Goal: Information Seeking & Learning: Learn about a topic

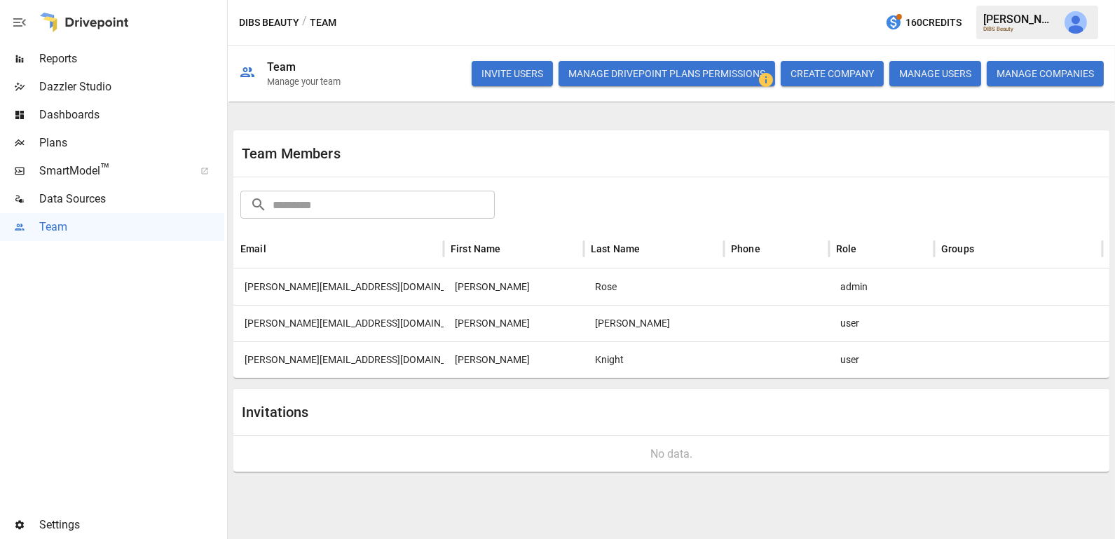
click at [95, 58] on span "Reports" at bounding box center [131, 58] width 185 height 17
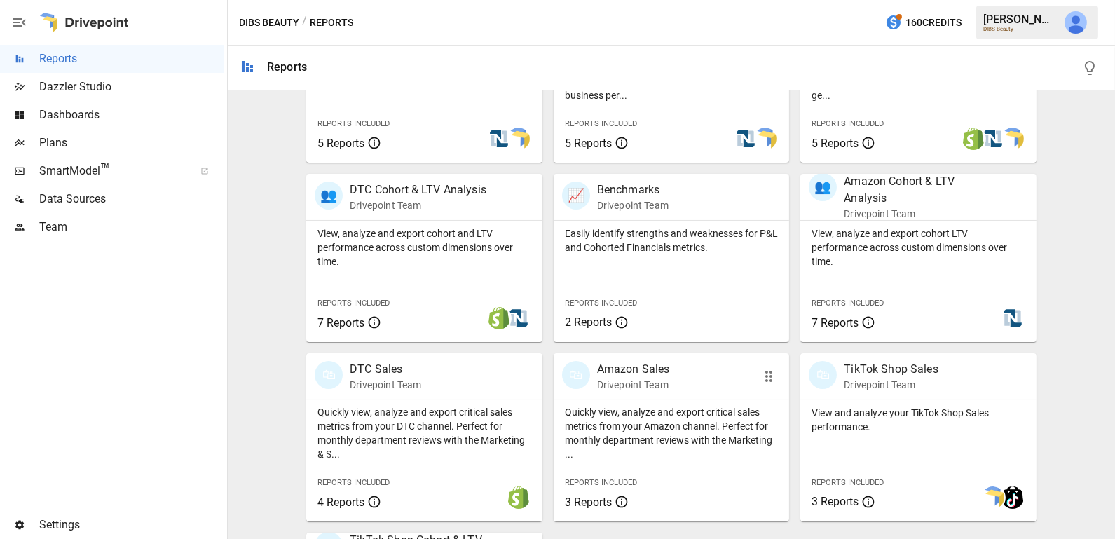
scroll to position [369, 0]
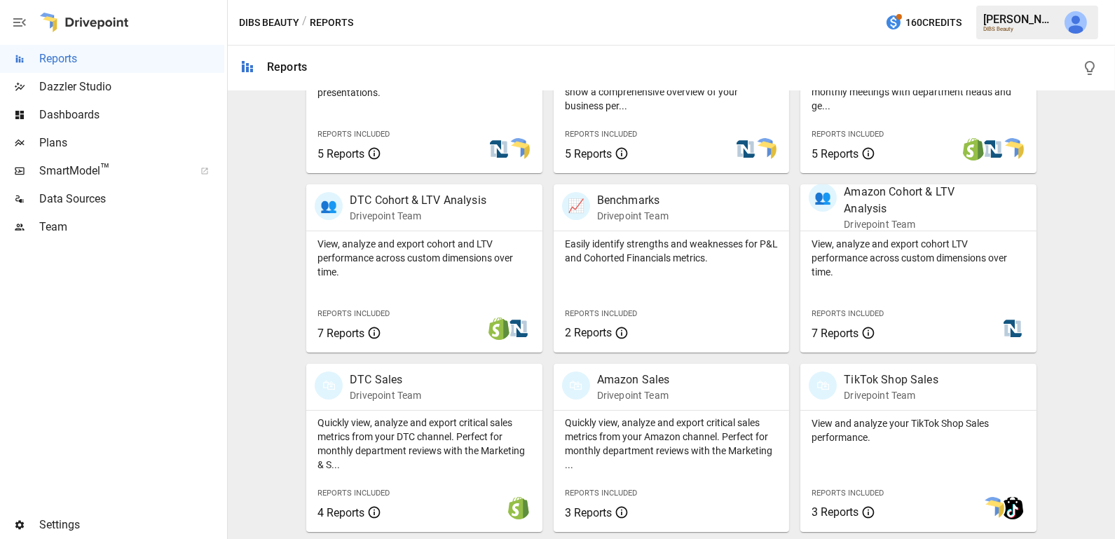
click at [149, 196] on span "Data Sources" at bounding box center [131, 199] width 185 height 17
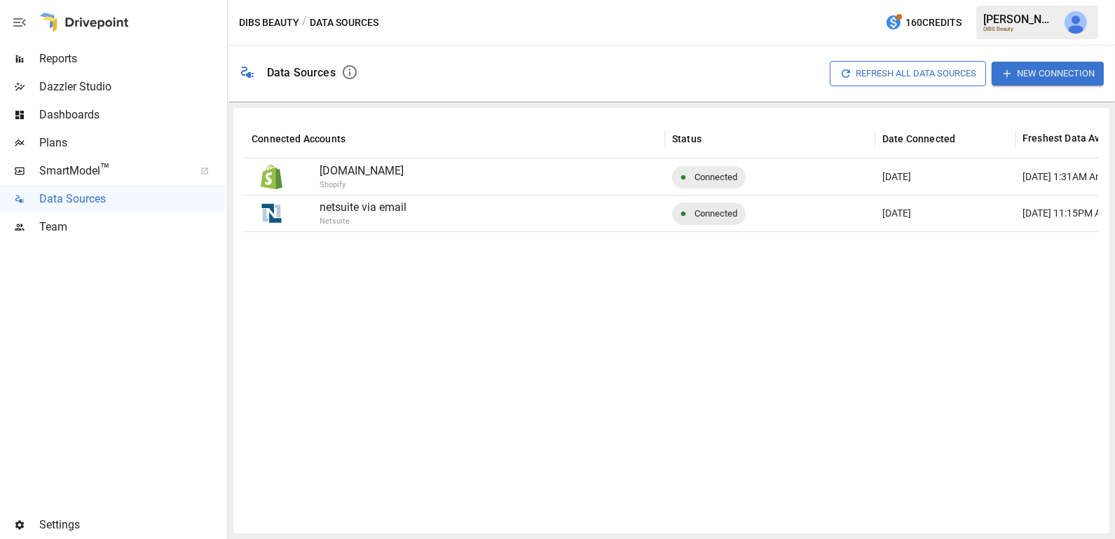
click at [104, 63] on span "Reports" at bounding box center [131, 58] width 185 height 17
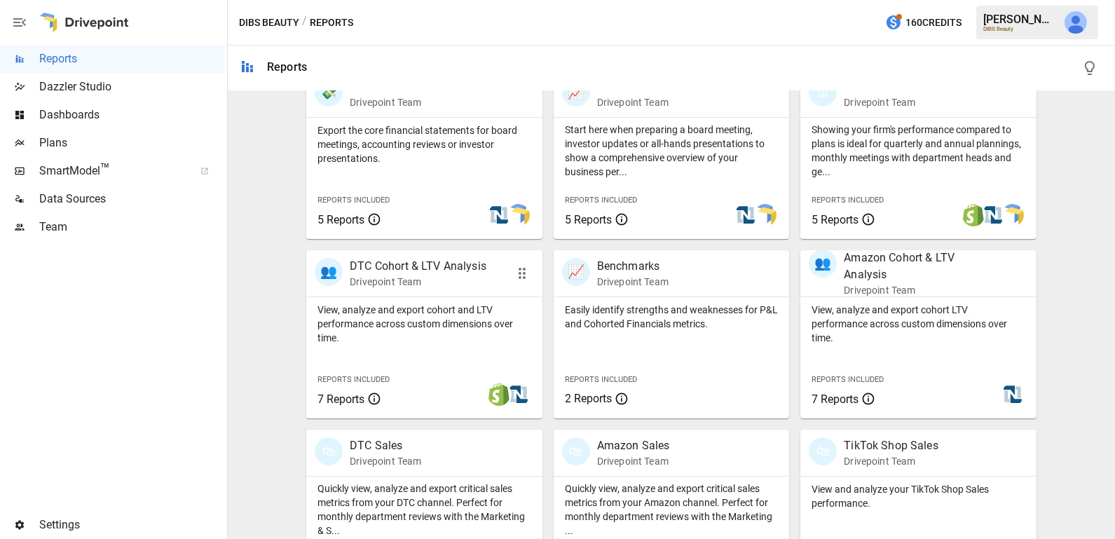
scroll to position [302, 0]
click at [441, 339] on p "View, analyze and export cohort and LTV performance across custom dimensions ov…" at bounding box center [424, 325] width 214 height 42
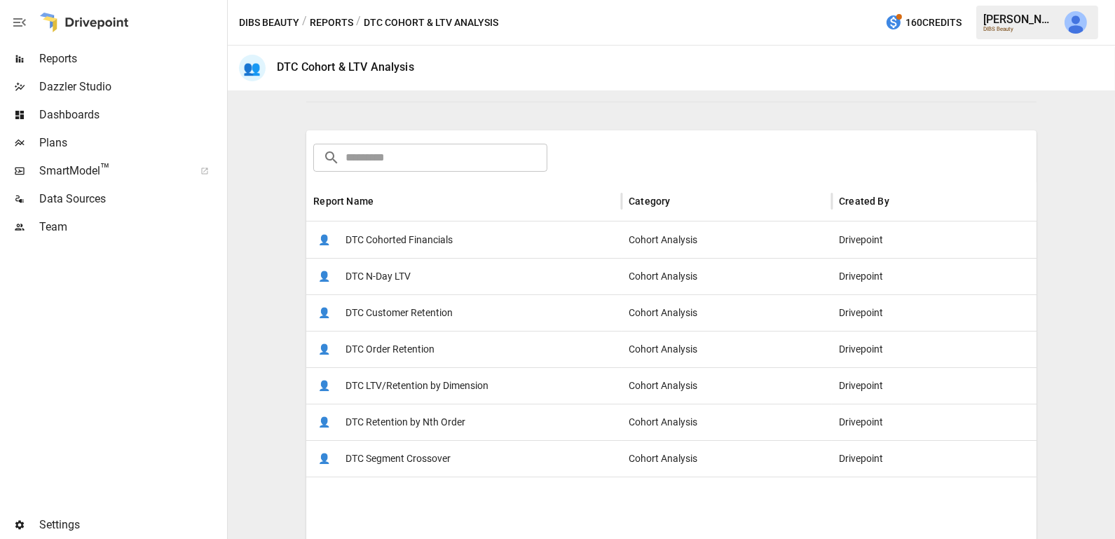
scroll to position [176, 0]
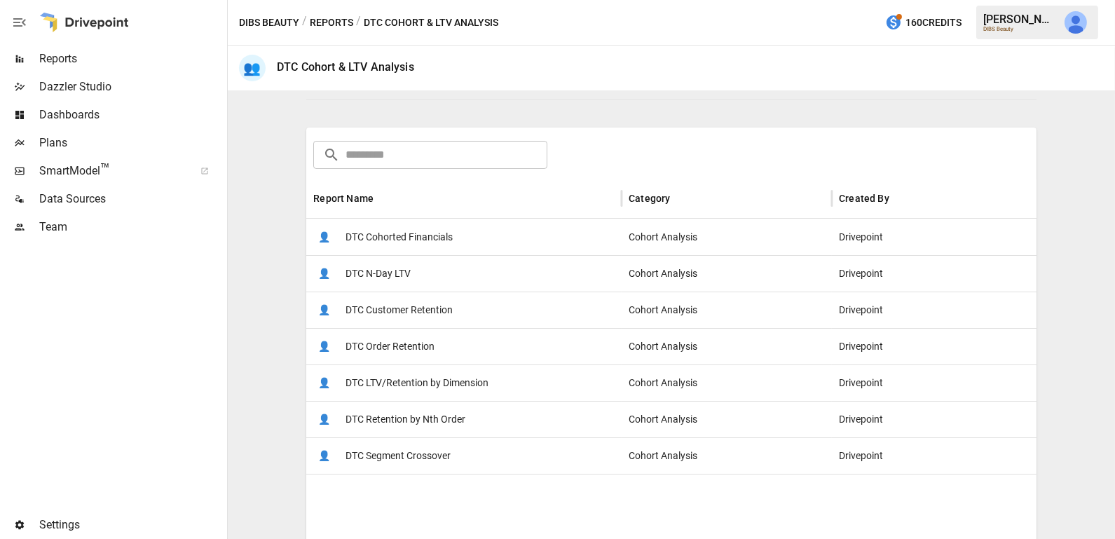
click at [447, 320] on span "DTC Customer Retention" at bounding box center [398, 310] width 107 height 36
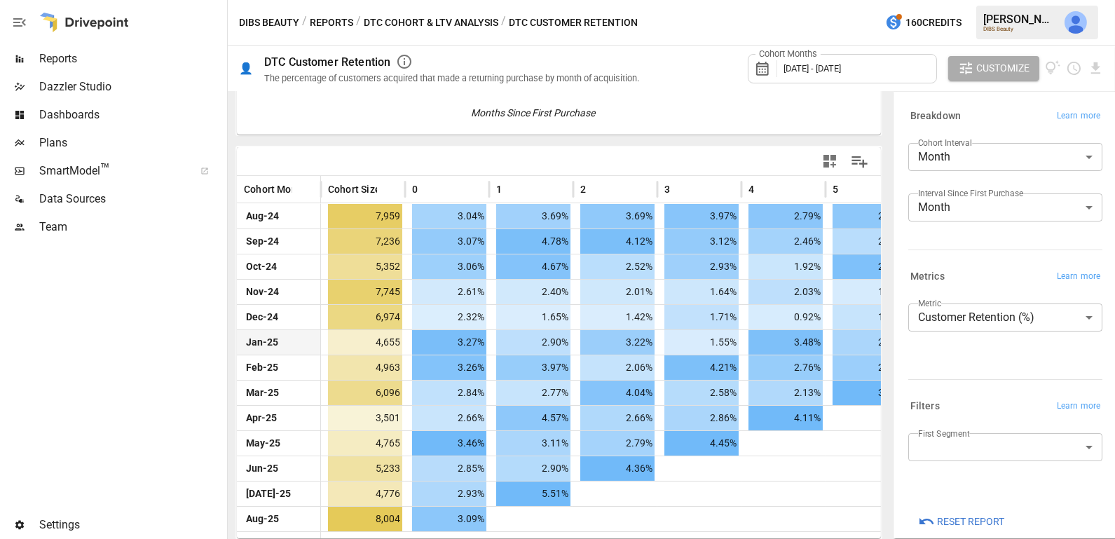
click at [952, 462] on div "First Segment ​" at bounding box center [1005, 452] width 194 height 39
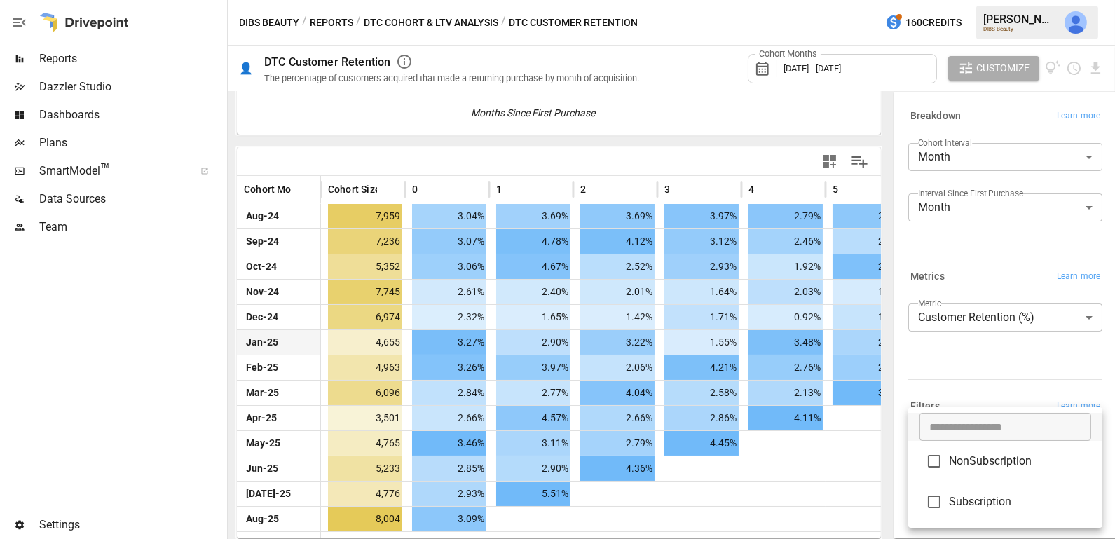
click at [945, 0] on body "Reports Dazzler Studio Dashboards Plans SmartModel ™ Data Sources Team Settings…" at bounding box center [557, 0] width 1115 height 0
click at [985, 502] on span "Subscription" at bounding box center [1020, 501] width 142 height 17
type input "**********"
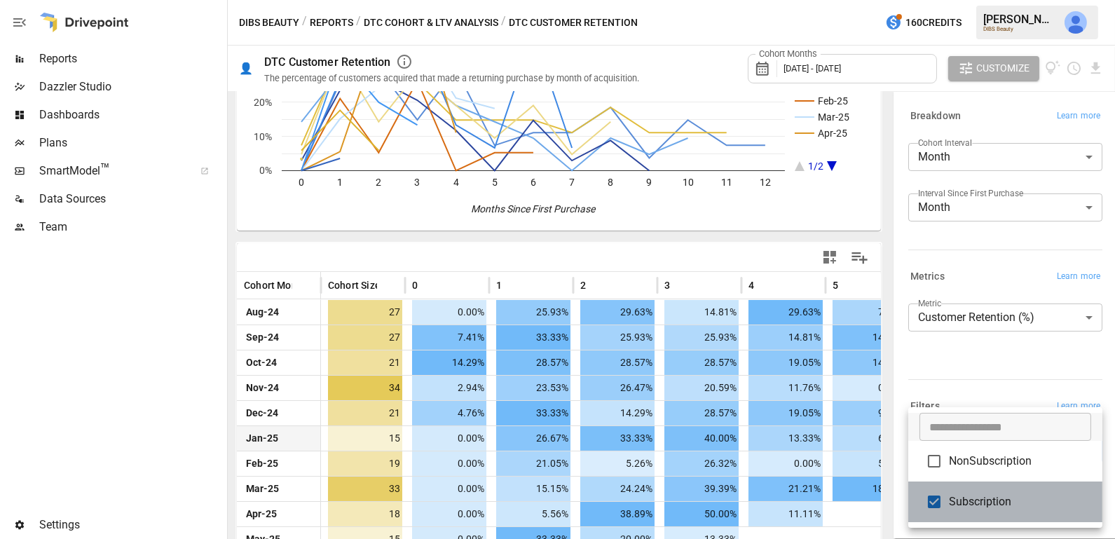
click at [985, 506] on span "Subscription" at bounding box center [1020, 501] width 142 height 17
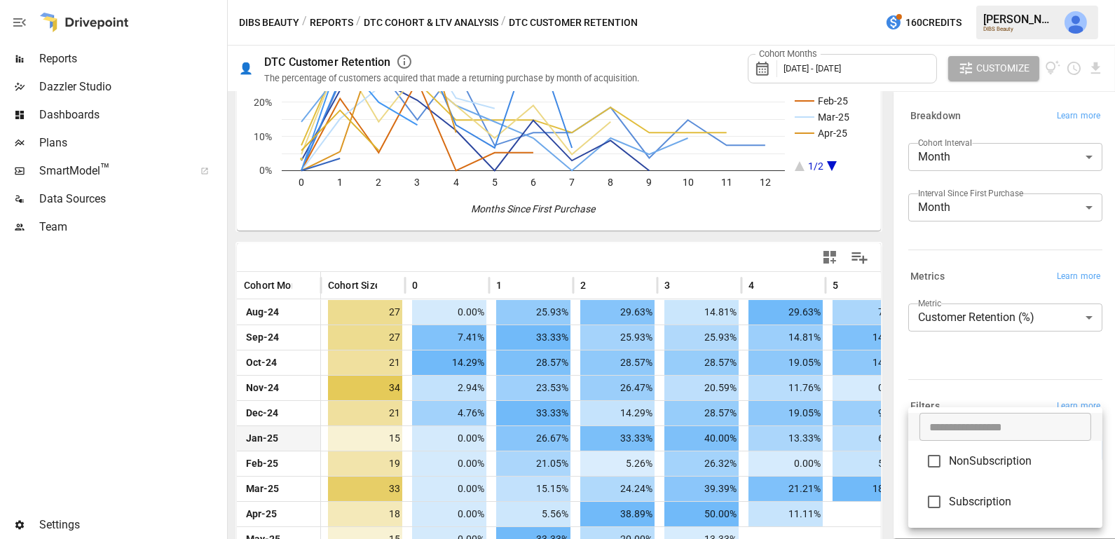
click at [984, 374] on div at bounding box center [557, 269] width 1115 height 539
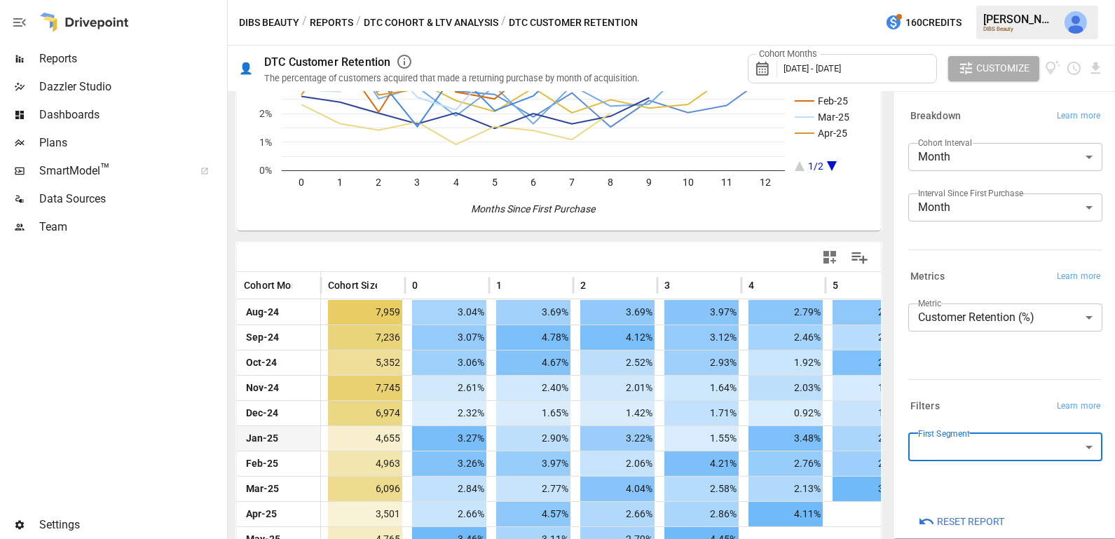
click at [987, 0] on body "Reports Dazzler Studio Dashboards Plans SmartModel ™ Data Sources Team Settings…" at bounding box center [557, 0] width 1115 height 0
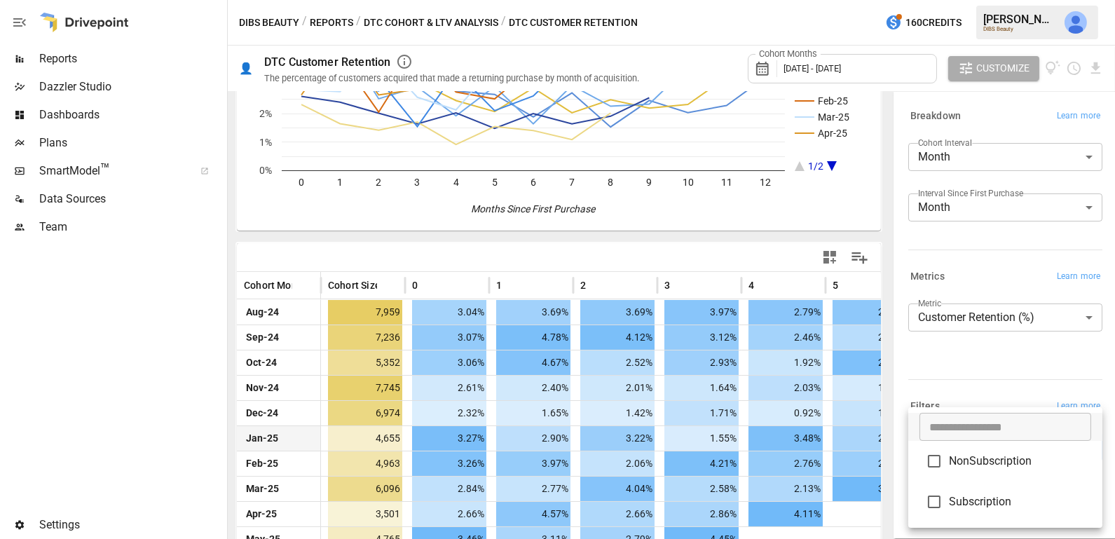
click at [1007, 502] on span "Subscription" at bounding box center [1020, 501] width 142 height 17
type input "**********"
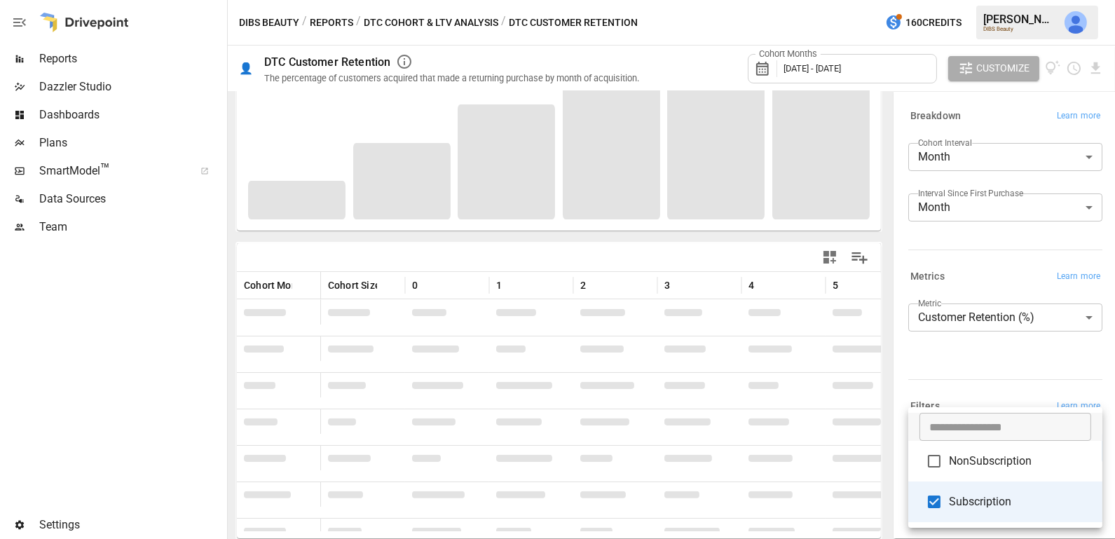
scroll to position [150, 0]
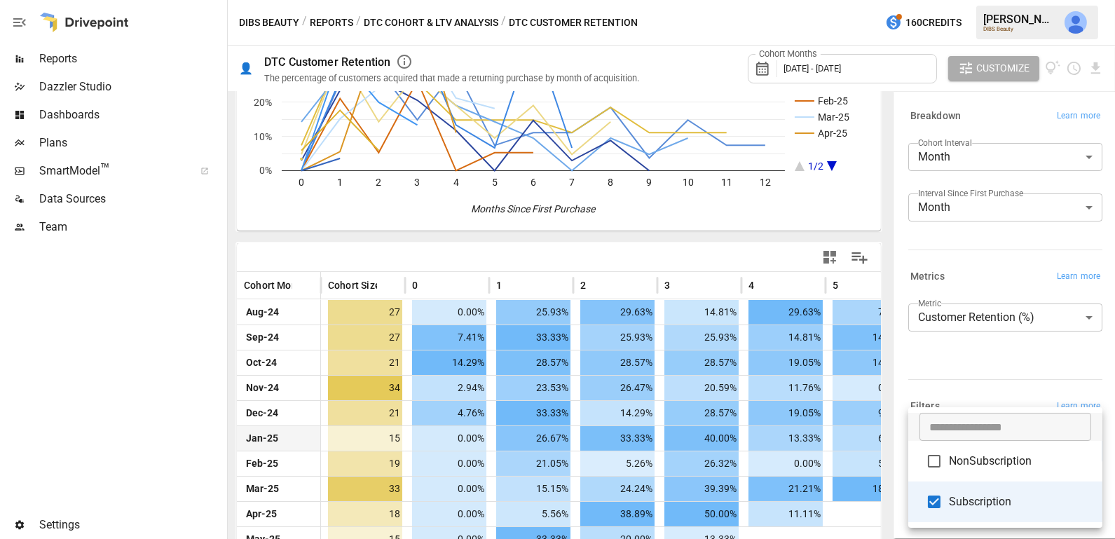
click at [988, 363] on div at bounding box center [557, 269] width 1115 height 539
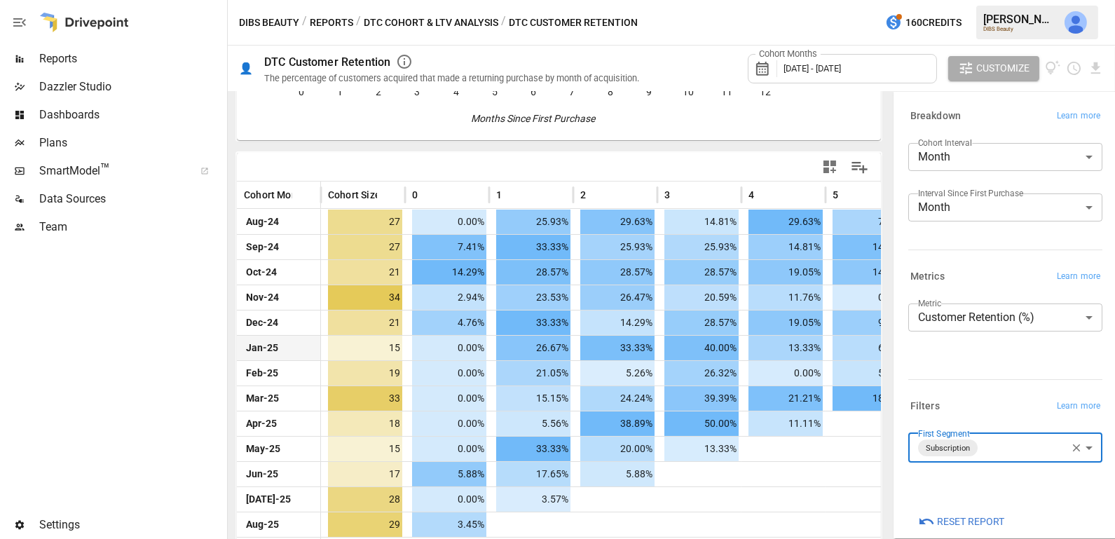
scroll to position [246, 0]
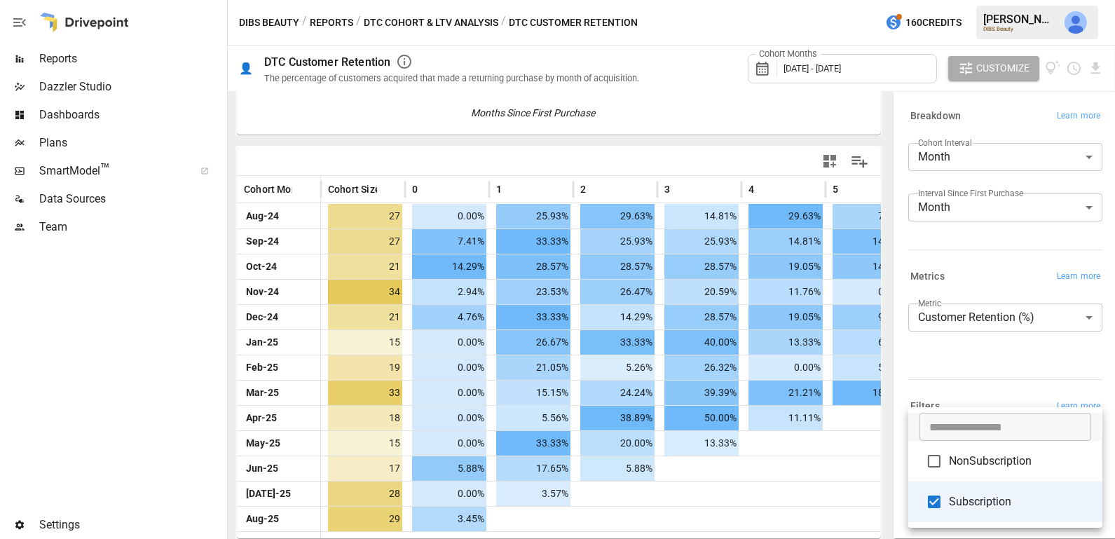
click at [994, 0] on body "Reports Dazzler Studio Dashboards Plans SmartModel ™ Data Sources Team Settings…" at bounding box center [557, 0] width 1115 height 0
click at [984, 500] on span "Subscription" at bounding box center [1020, 501] width 142 height 17
click at [983, 467] on span "NonSubscription" at bounding box center [1020, 461] width 142 height 17
type input "**********"
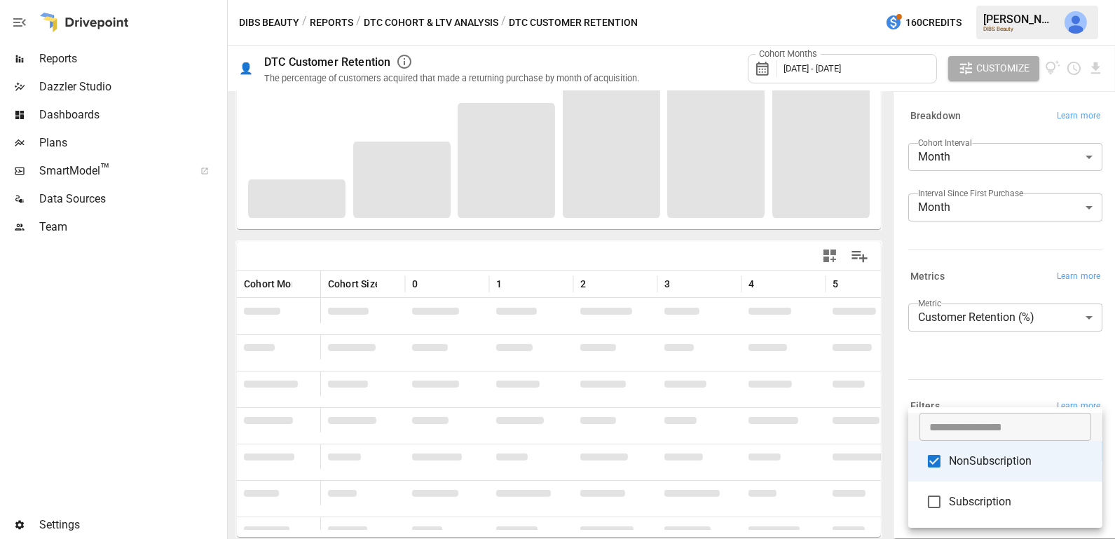
scroll to position [150, 0]
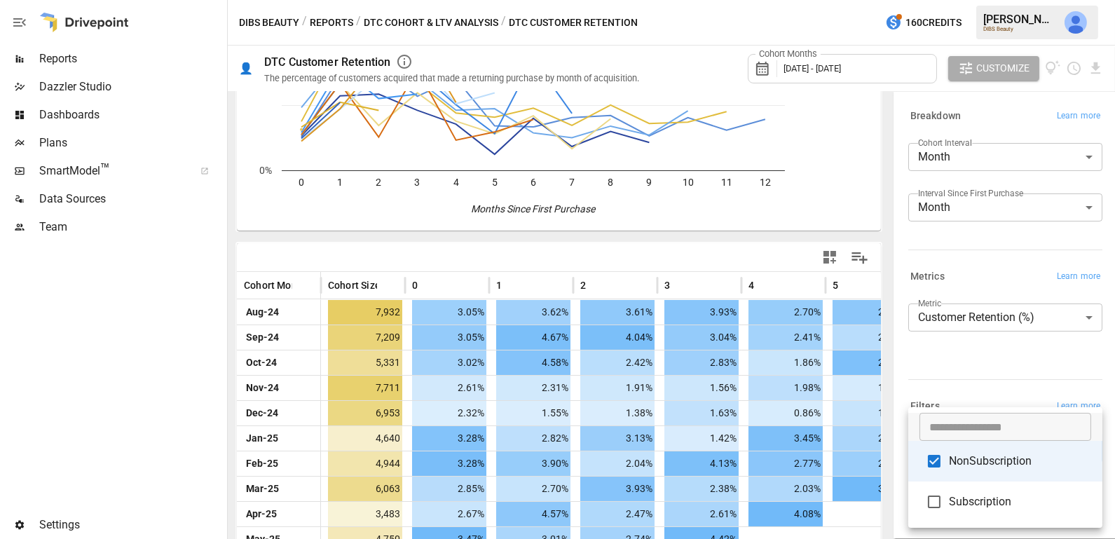
click at [1000, 395] on div at bounding box center [557, 269] width 1115 height 539
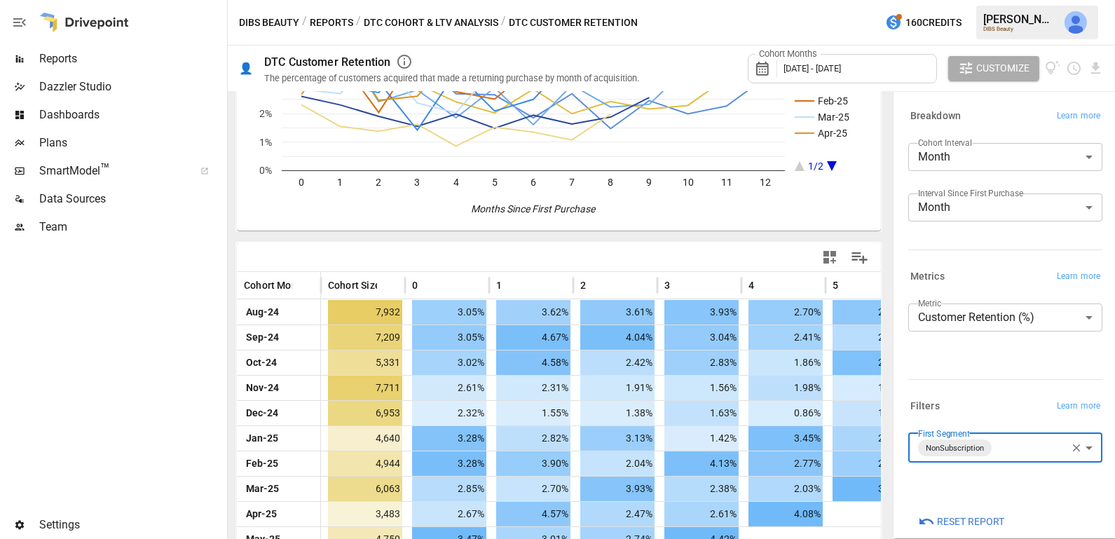
click at [983, 0] on body "Reports Dazzler Studio Dashboards Plans SmartModel ™ Data Sources Team Settings…" at bounding box center [557, 0] width 1115 height 0
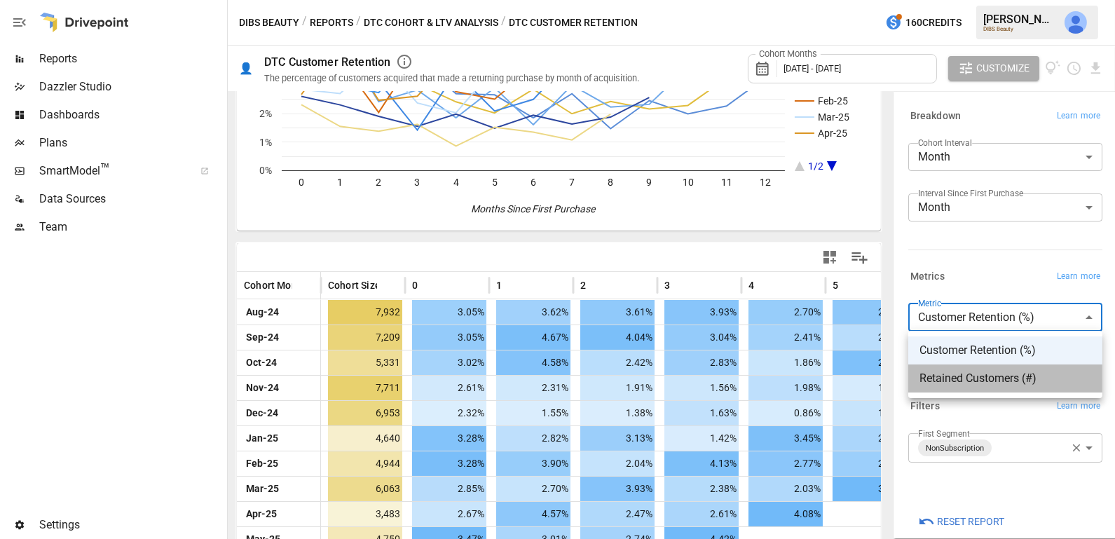
click at [976, 383] on span "Retained Customers (#)" at bounding box center [1005, 378] width 172 height 17
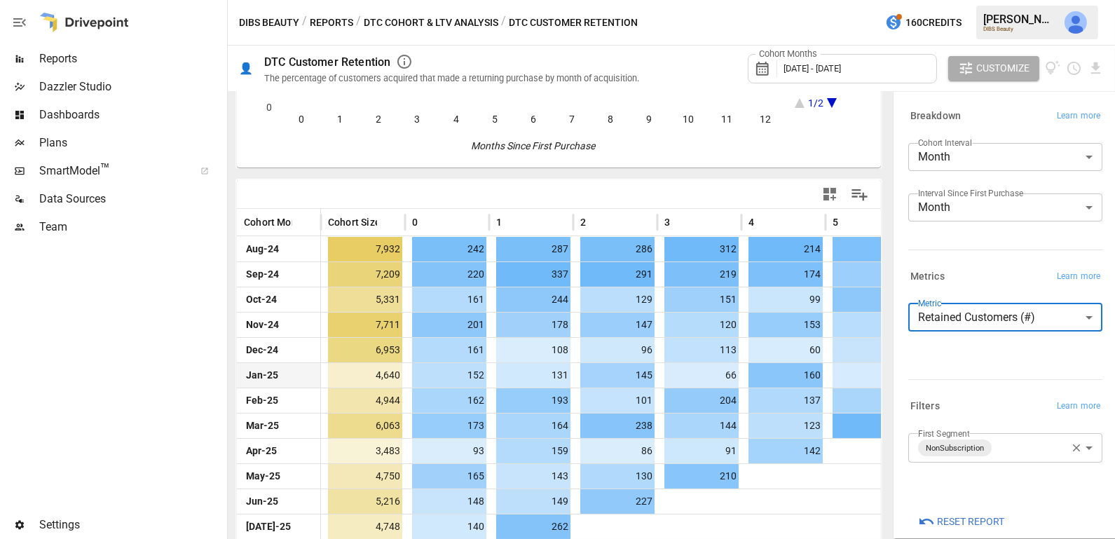
scroll to position [246, 0]
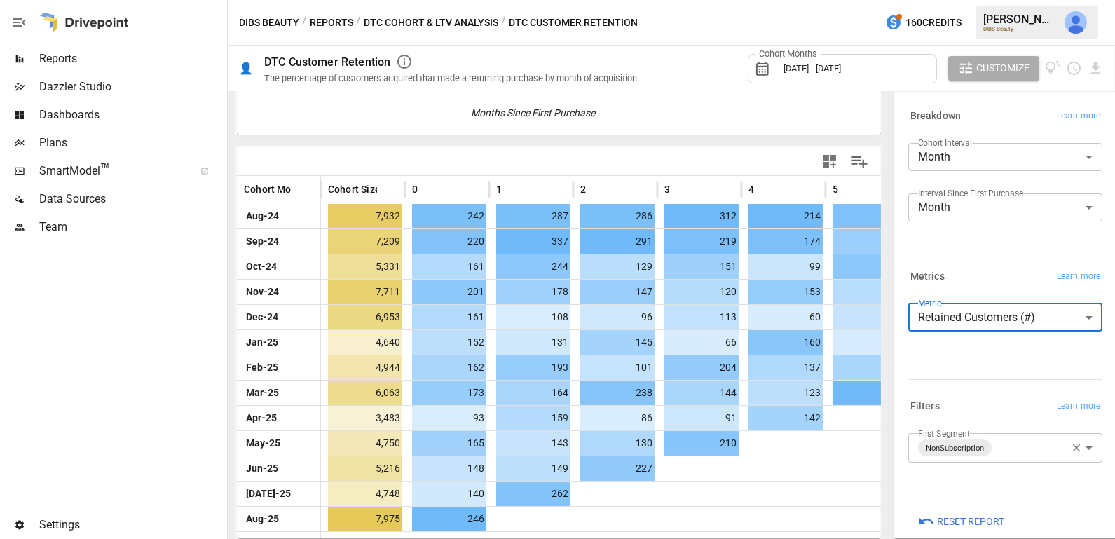
click at [964, 0] on body "Reports Dazzler Studio Dashboards Plans SmartModel ™ Data Sources Team Settings…" at bounding box center [557, 0] width 1115 height 0
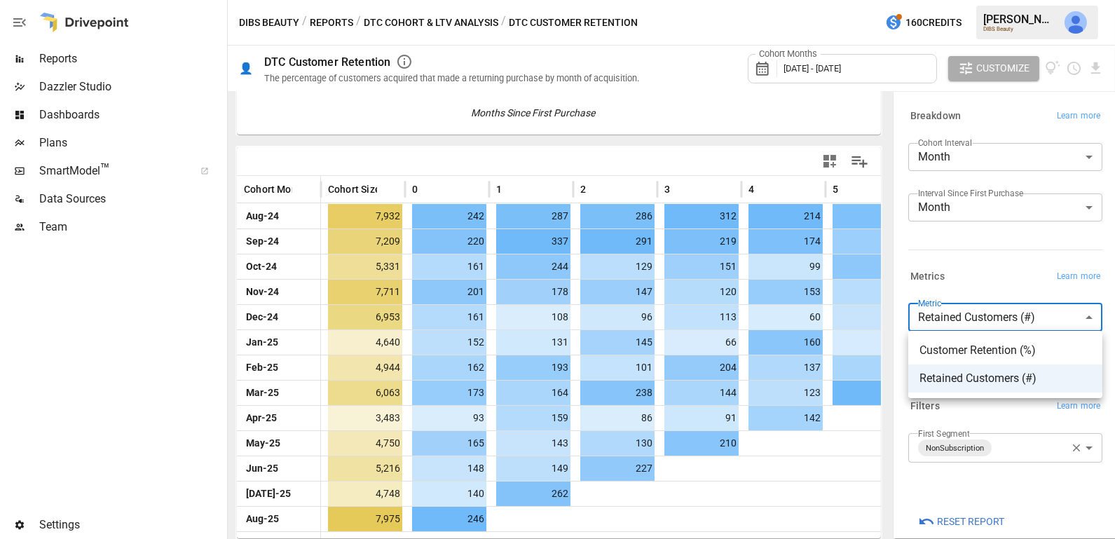
click at [966, 348] on span "Customer Retention (%)" at bounding box center [1005, 350] width 172 height 17
type input "**********"
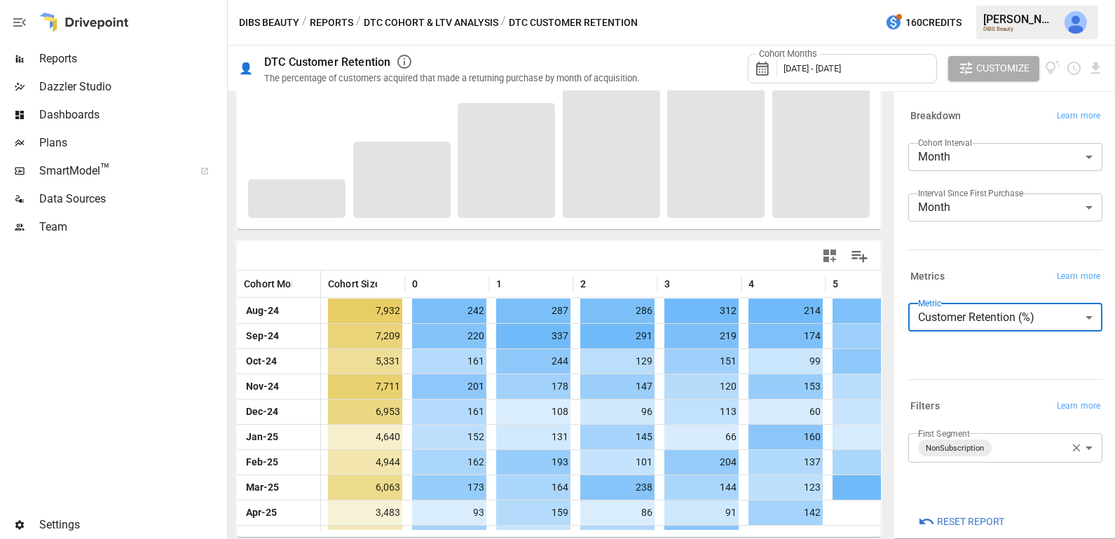
scroll to position [150, 0]
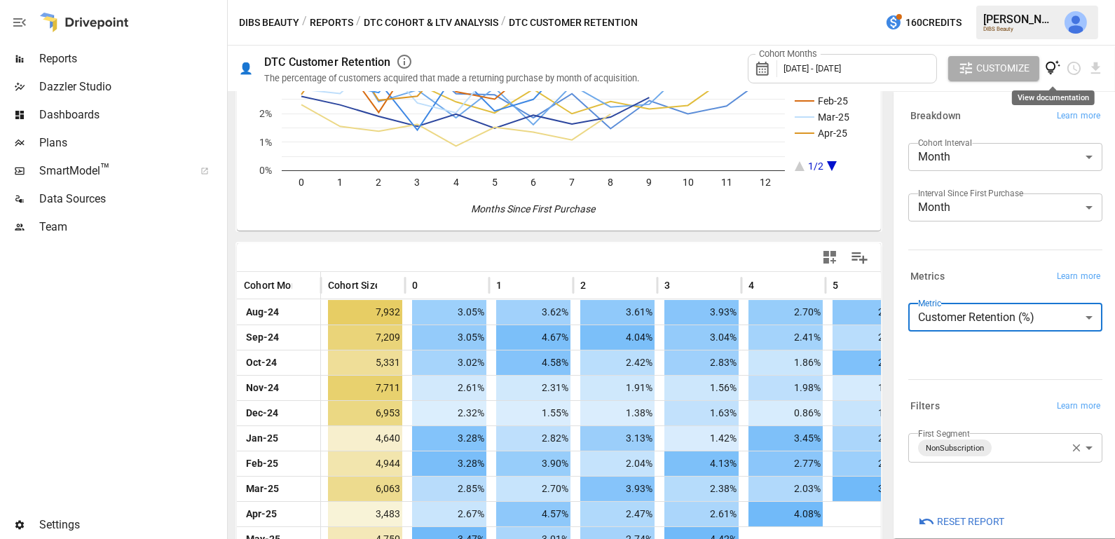
click at [1055, 71] on icon "View documentation" at bounding box center [1053, 68] width 16 height 16
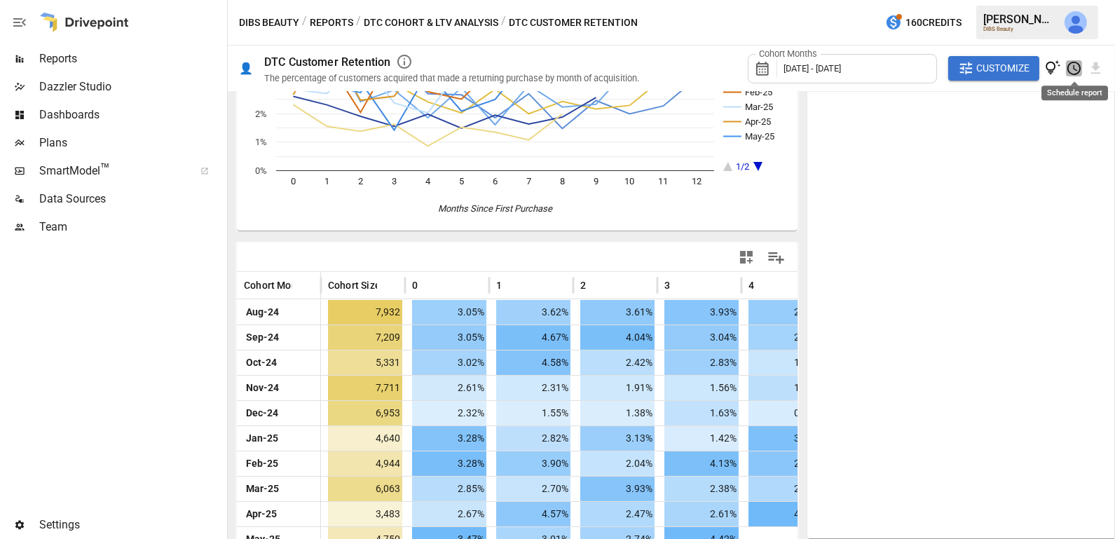
click at [1071, 62] on icon "Schedule report" at bounding box center [1073, 68] width 13 height 13
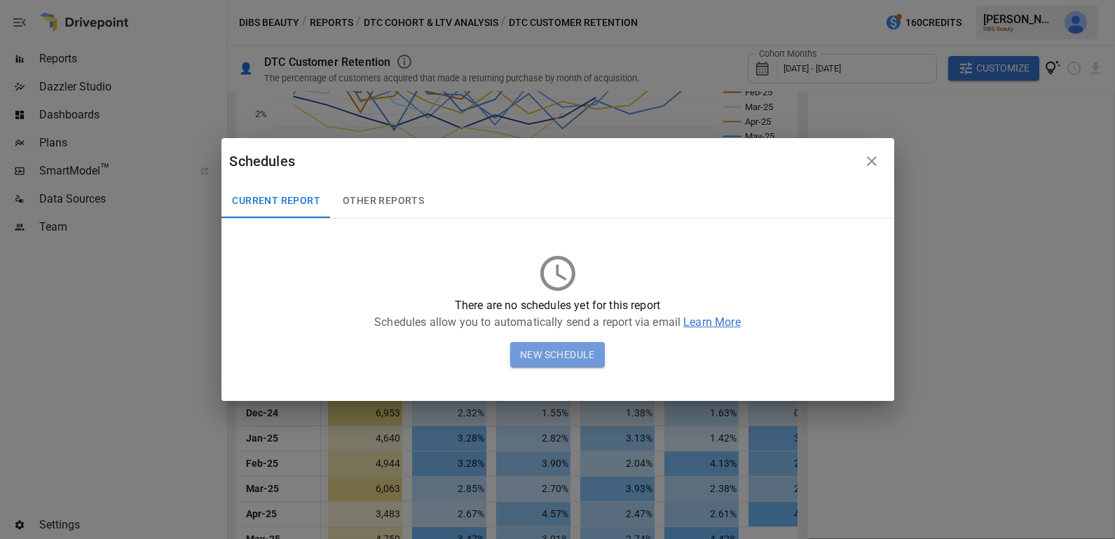
click at [576, 358] on button "New Schedule" at bounding box center [557, 354] width 95 height 25
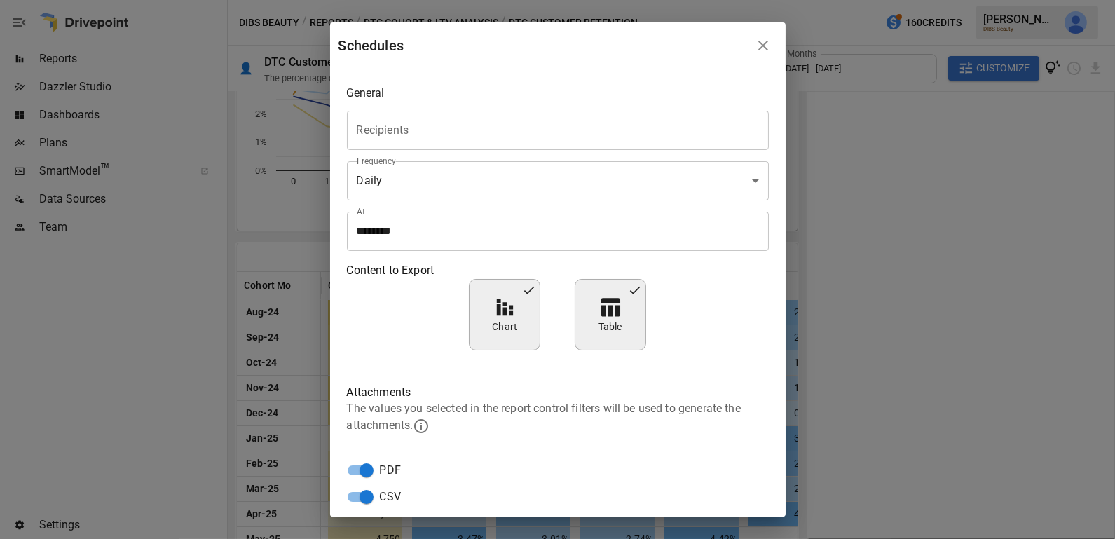
click at [553, 114] on div "Recipients" at bounding box center [558, 130] width 422 height 39
click at [542, 55] on div "Schedules" at bounding box center [543, 45] width 411 height 22
click at [762, 35] on button "button" at bounding box center [763, 46] width 28 height 28
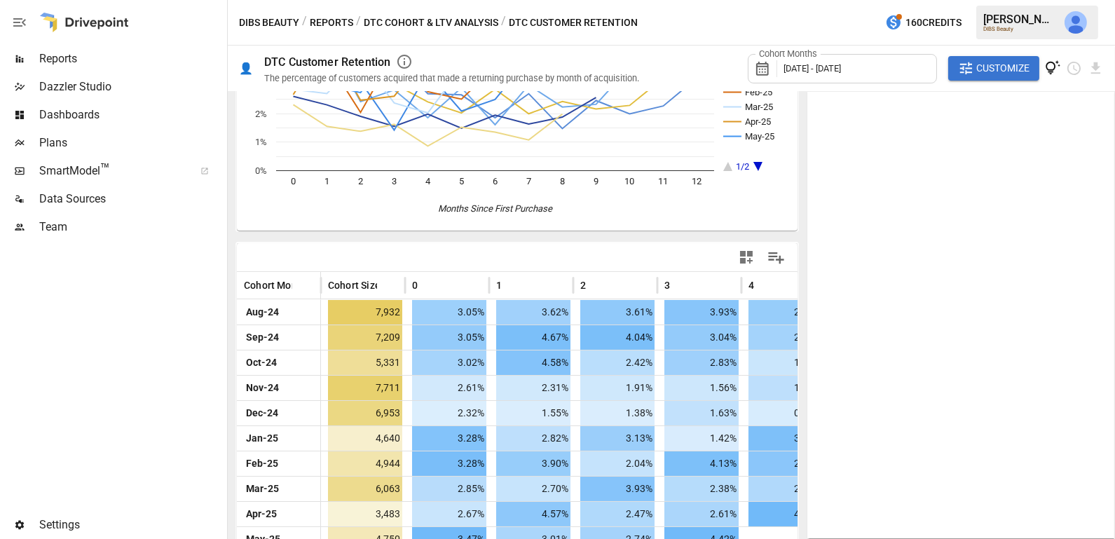
click at [1053, 64] on icon "View documentation" at bounding box center [1053, 68] width 16 height 16
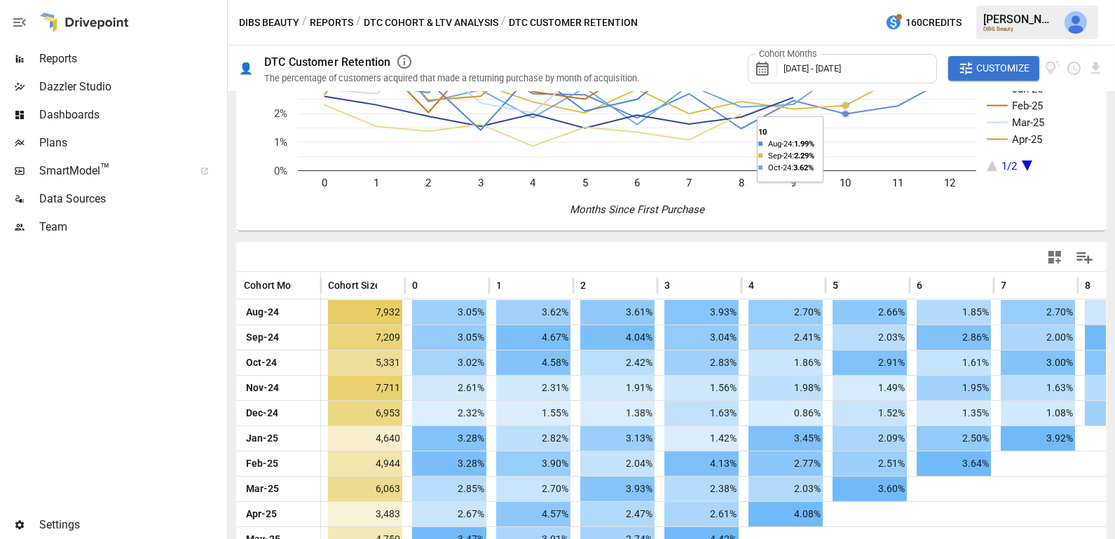
click at [810, 60] on div "Cohort Months [DATE] - [DATE]" at bounding box center [842, 68] width 189 height 29
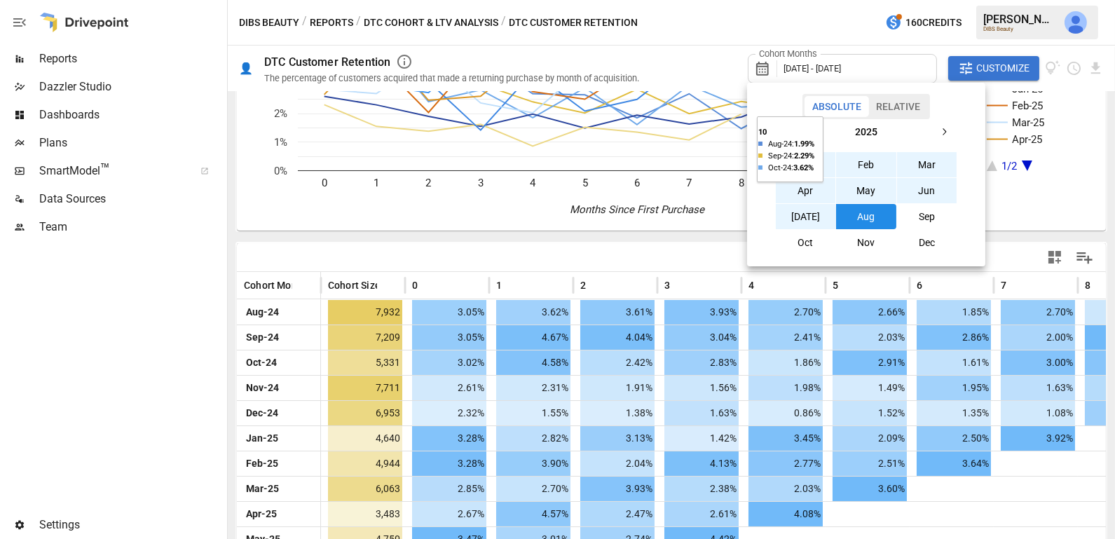
click at [903, 114] on button "Relative" at bounding box center [898, 106] width 60 height 21
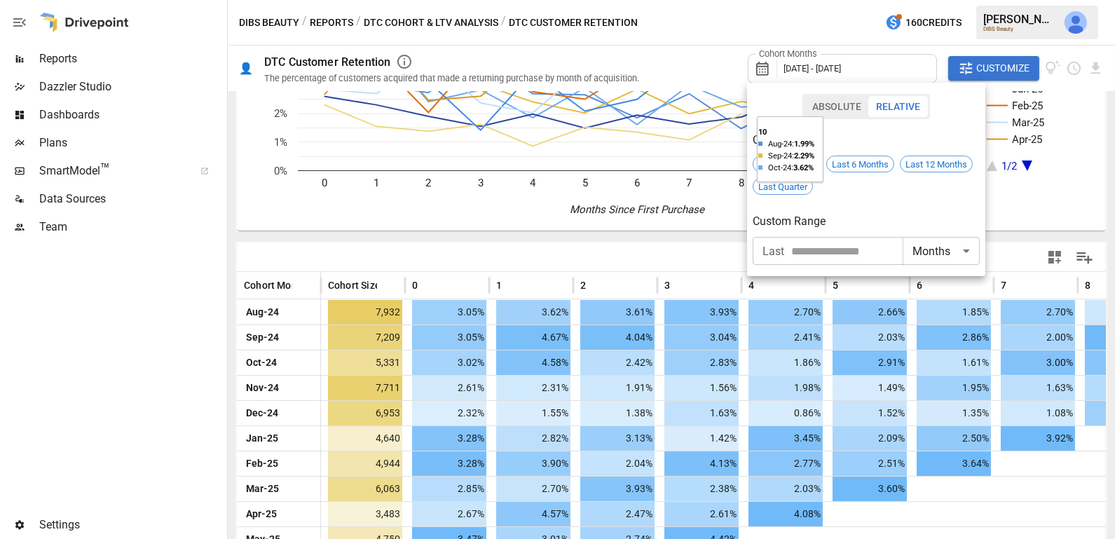
click at [863, 107] on button "Absolute" at bounding box center [837, 106] width 64 height 21
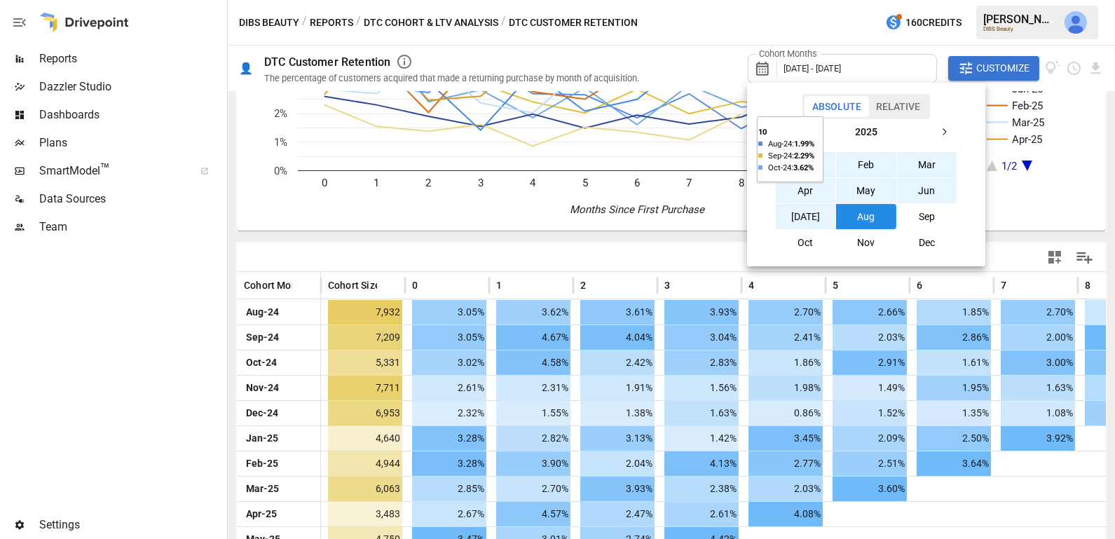
click at [570, 22] on div at bounding box center [557, 269] width 1115 height 539
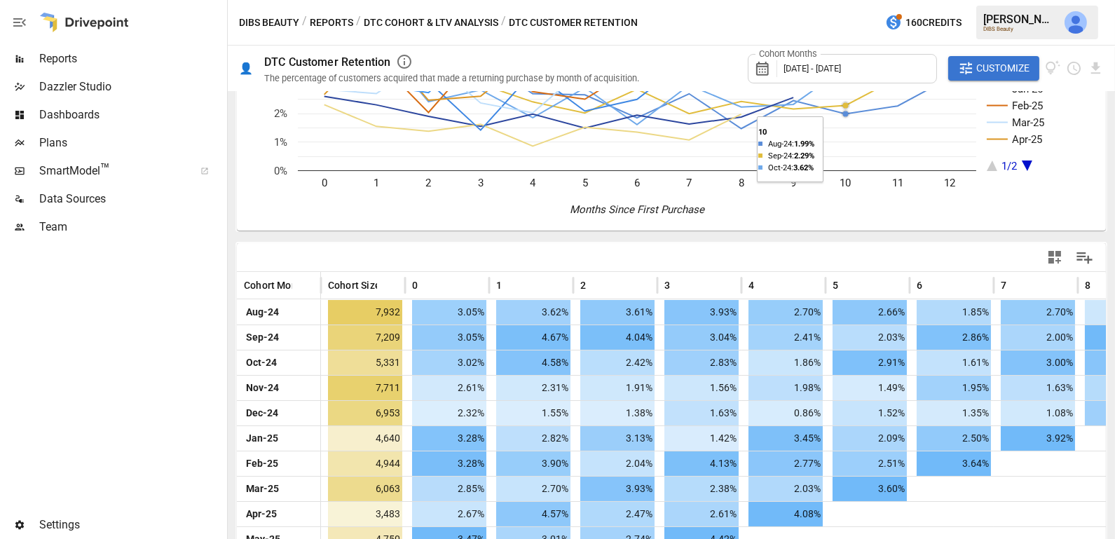
click at [453, 16] on button "DTC Cohort & LTV Analysis" at bounding box center [431, 23] width 135 height 18
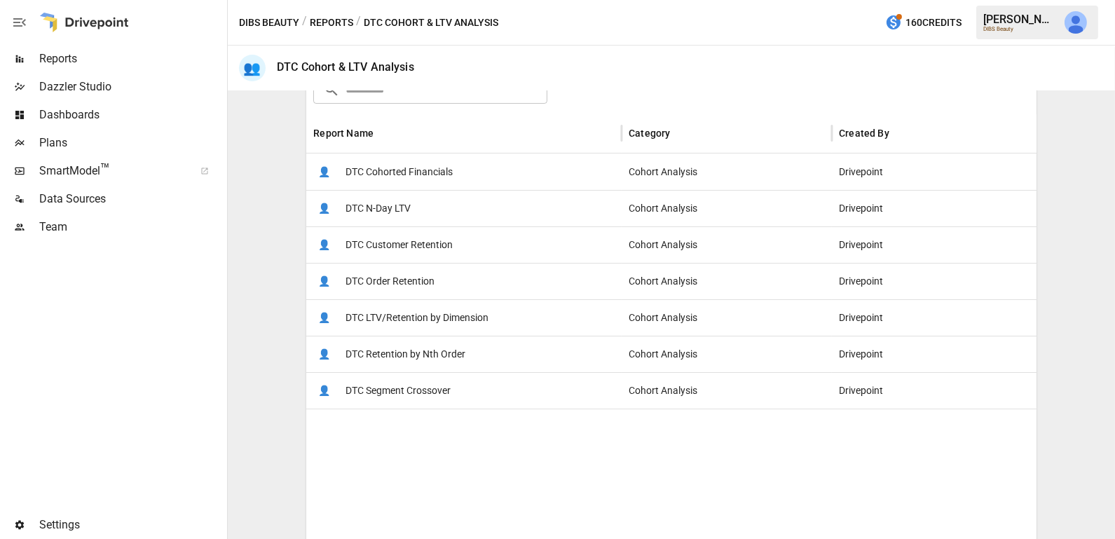
scroll to position [247, 0]
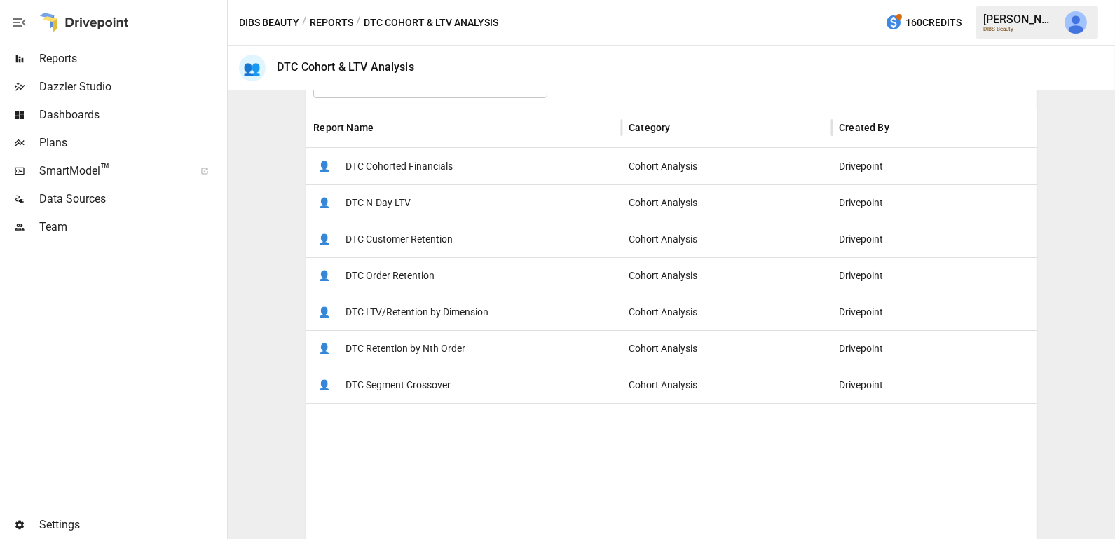
click at [446, 338] on span "DTC Retention by Nth Order" at bounding box center [405, 349] width 120 height 36
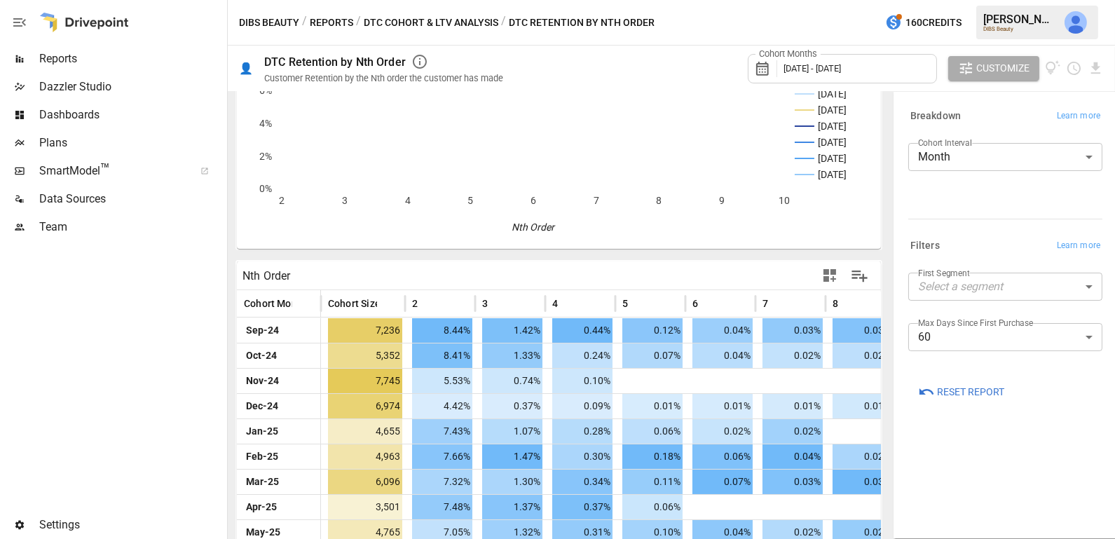
scroll to position [170, 0]
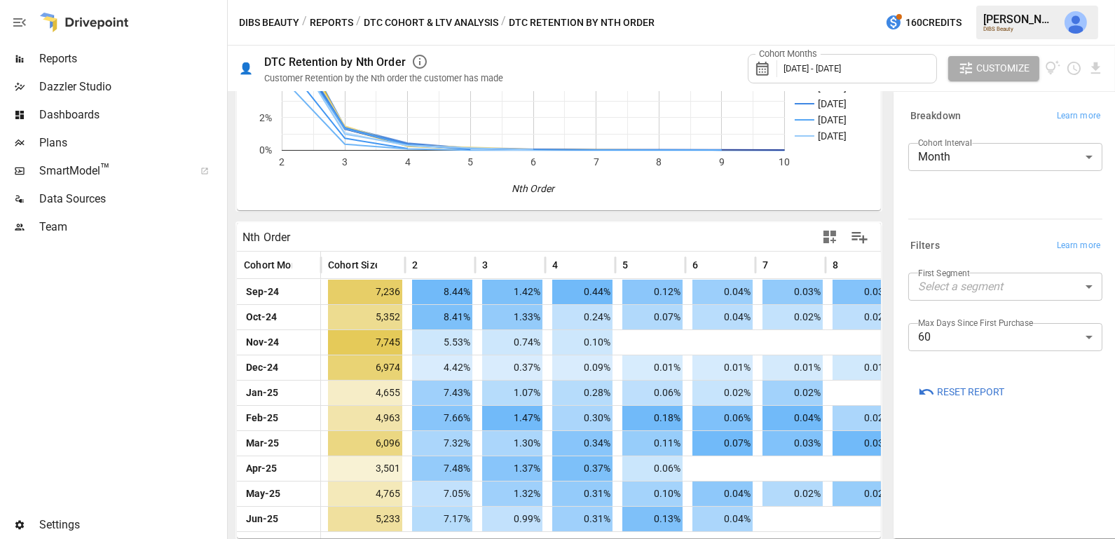
drag, startPoint x: 917, startPoint y: 319, endPoint x: 1005, endPoint y: 322, distance: 87.6
click at [1005, 322] on div "First Segment Select a segment ​ Max Days Since First Purchase 60 ** ​" at bounding box center [1005, 318] width 194 height 90
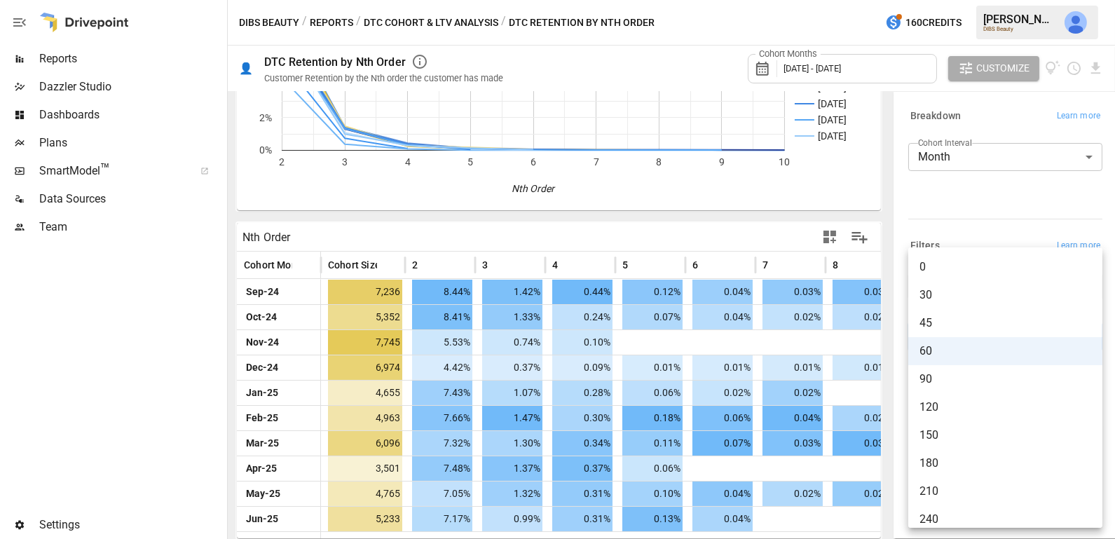
click at [980, 0] on body "Reports Dazzler Studio Dashboards Plans SmartModel ™ Data Sources Team Settings…" at bounding box center [557, 0] width 1115 height 0
click at [997, 235] on div at bounding box center [557, 269] width 1115 height 539
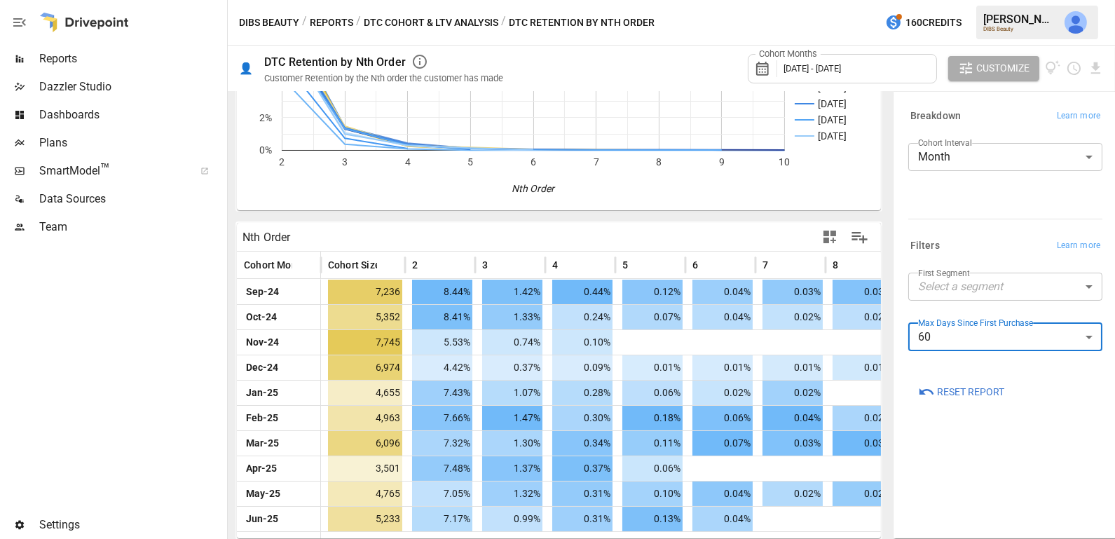
click at [456, 22] on button "DTC Cohort & LTV Analysis" at bounding box center [431, 23] width 135 height 18
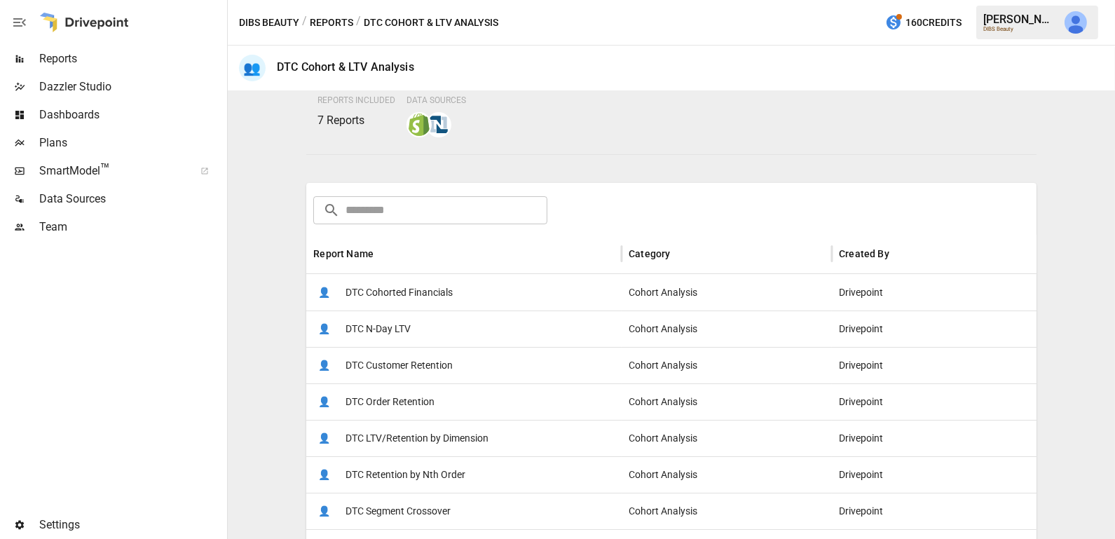
scroll to position [144, 0]
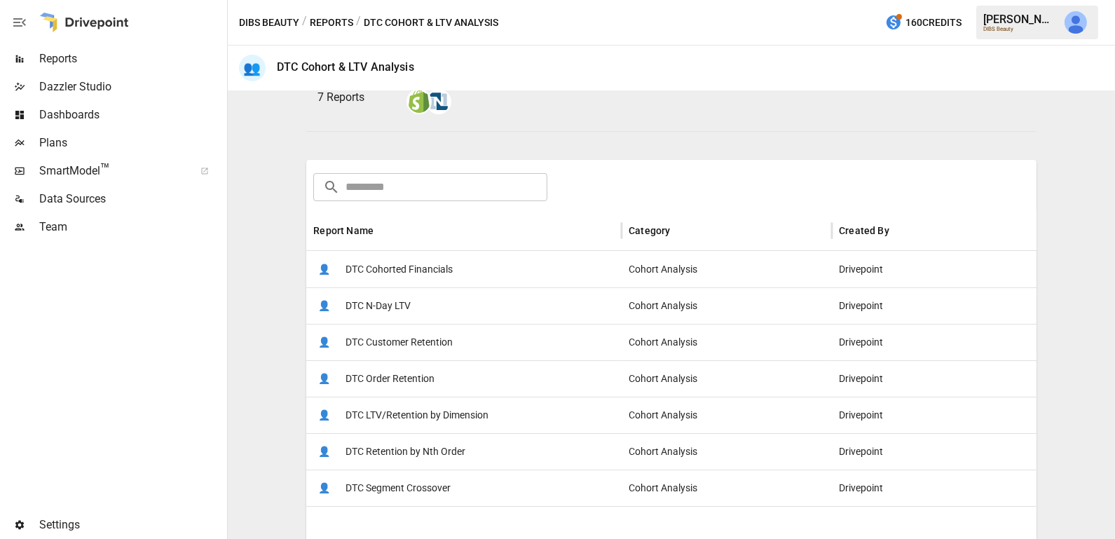
click at [424, 263] on span "DTC Cohorted Financials" at bounding box center [398, 270] width 107 height 36
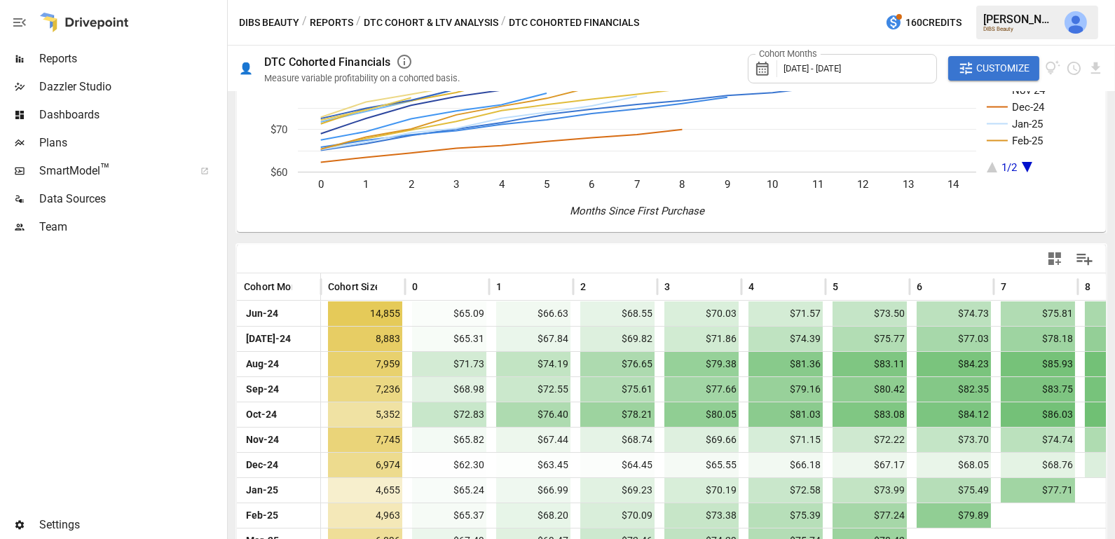
scroll to position [246, 0]
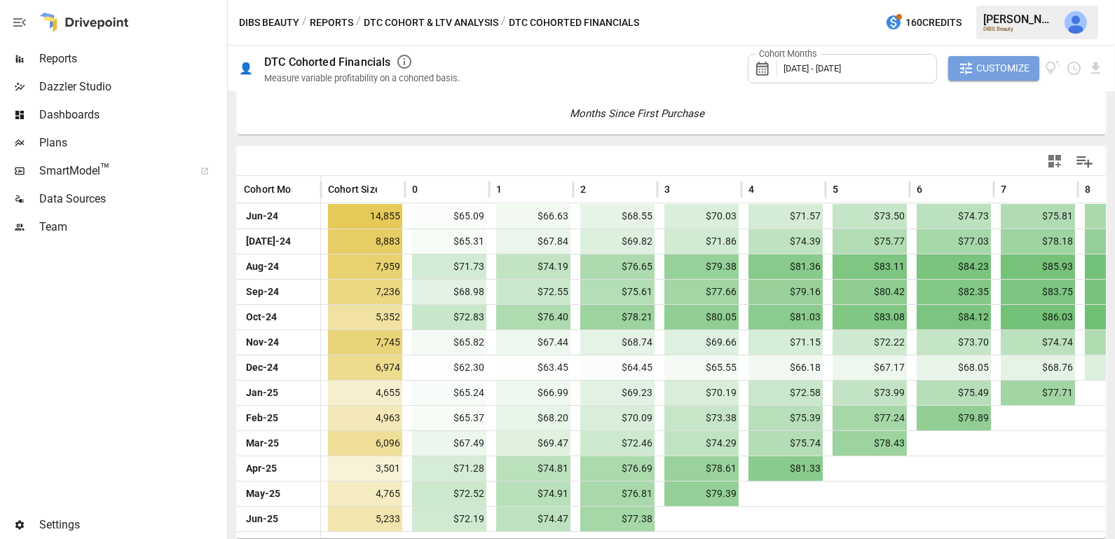
click at [987, 64] on span "Customize" at bounding box center [1002, 69] width 53 height 18
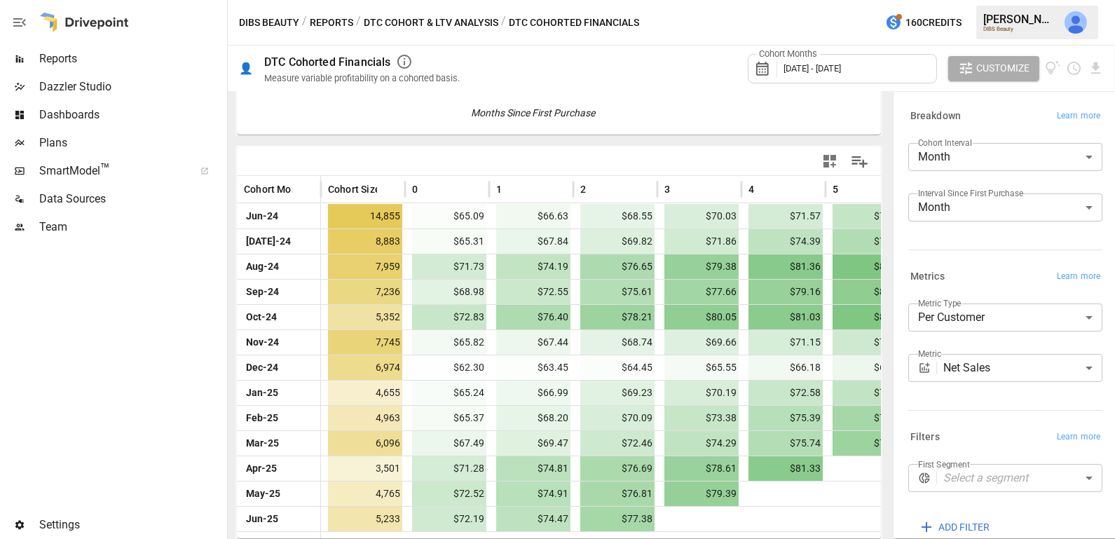
click at [974, 0] on body "Reports Dazzler Studio Dashboards Plans SmartModel ™ Data Sources Team Settings…" at bounding box center [557, 0] width 1115 height 0
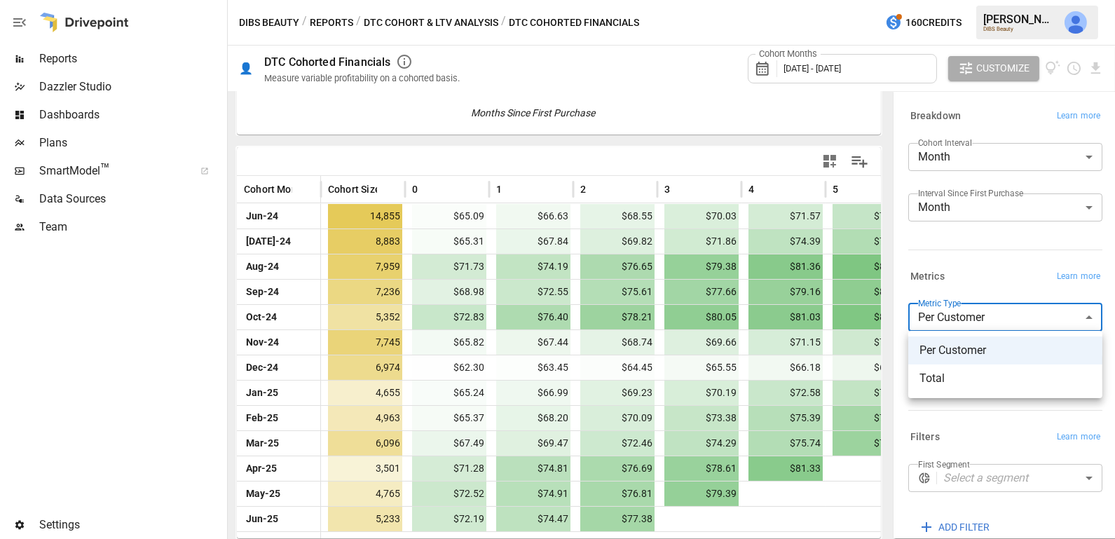
click at [985, 287] on div at bounding box center [557, 269] width 1115 height 539
click at [984, 0] on body "Reports Dazzler Studio Dashboards Plans SmartModel ™ Data Sources Team Settings…" at bounding box center [557, 0] width 1115 height 0
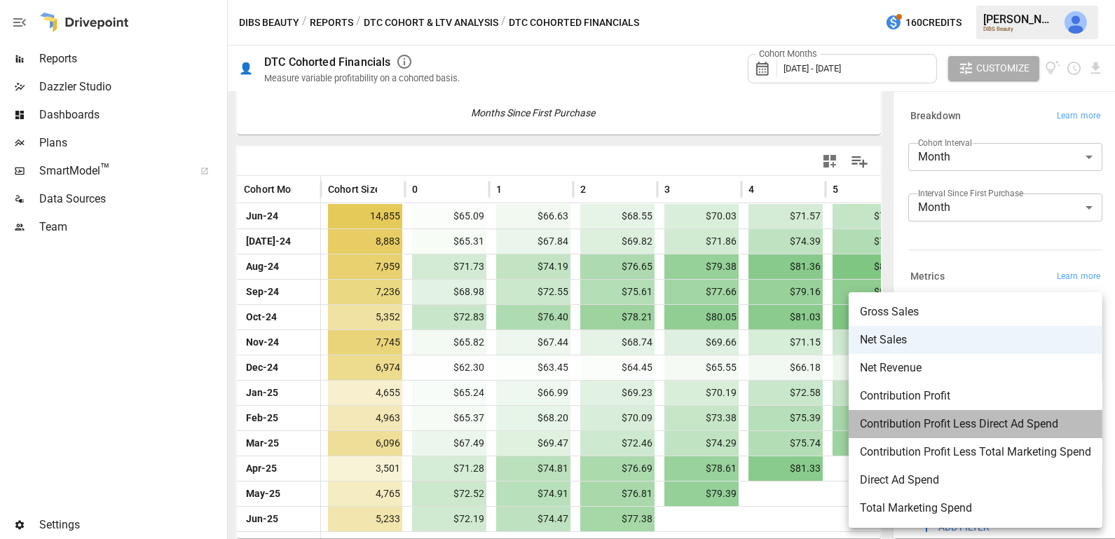
click at [992, 423] on span "Contribution Profit Less Direct Ad Spend" at bounding box center [975, 424] width 231 height 17
type input "**********"
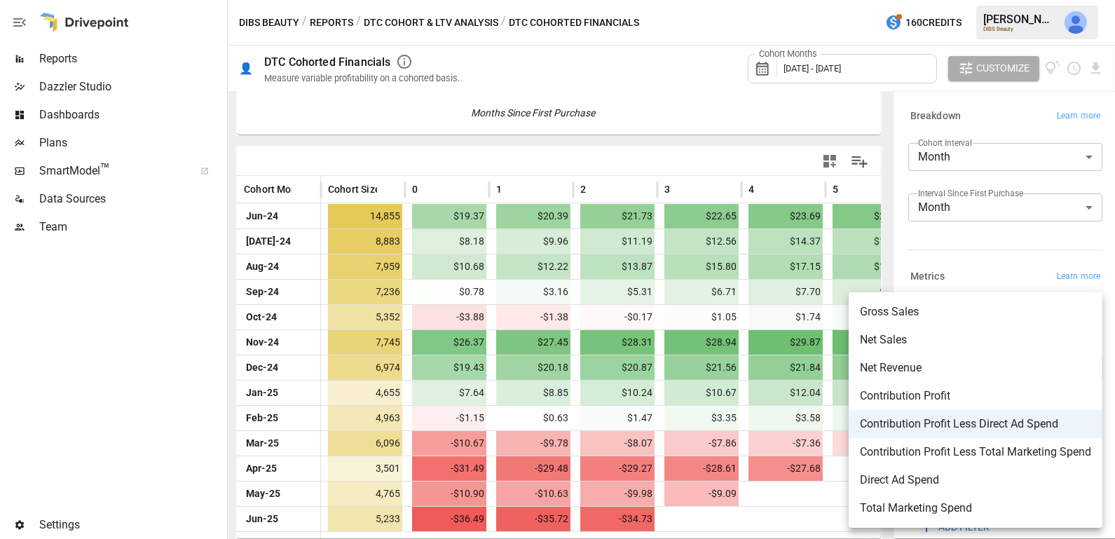
click at [1020, 0] on body "Reports Dazzler Studio Dashboards Plans SmartModel ™ Data Sources Team Settings…" at bounding box center [557, 0] width 1115 height 0
click at [955, 240] on div at bounding box center [557, 269] width 1115 height 539
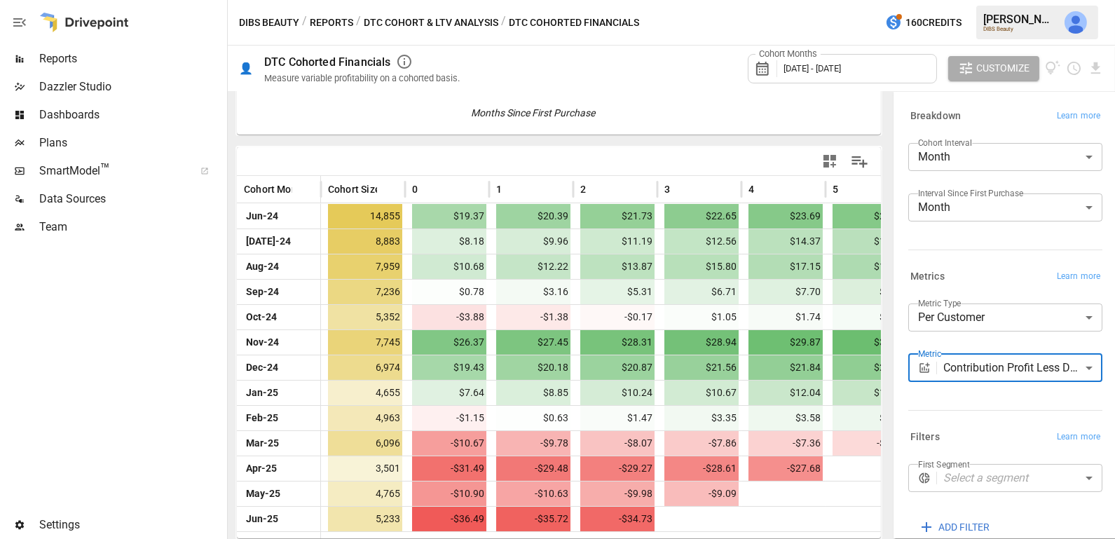
click at [992, 0] on body "Reports Dazzler Studio Dashboards Plans SmartModel ™ Data Sources Team Settings…" at bounding box center [557, 0] width 1115 height 0
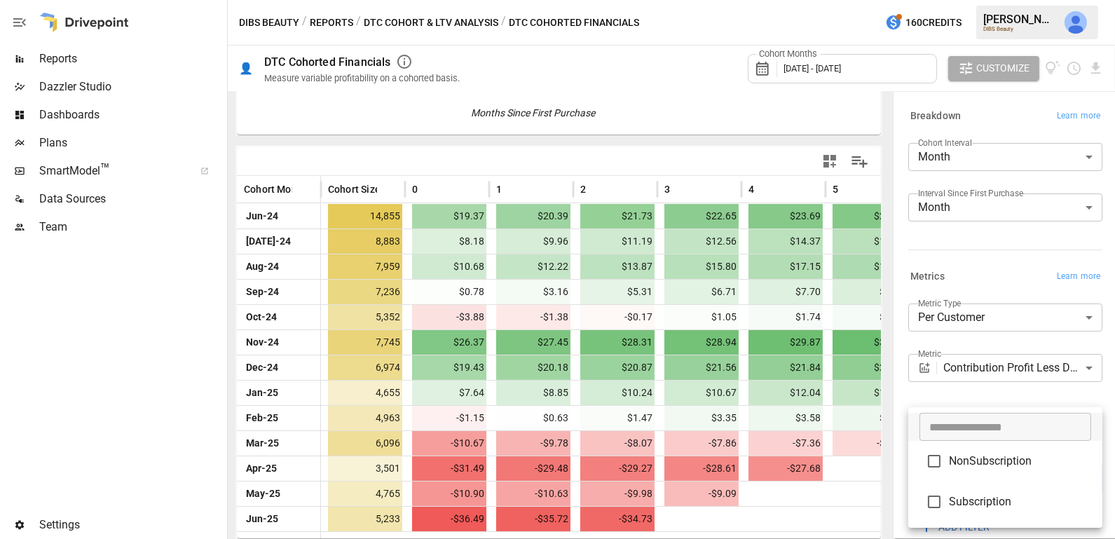
click at [1025, 394] on div at bounding box center [557, 269] width 1115 height 539
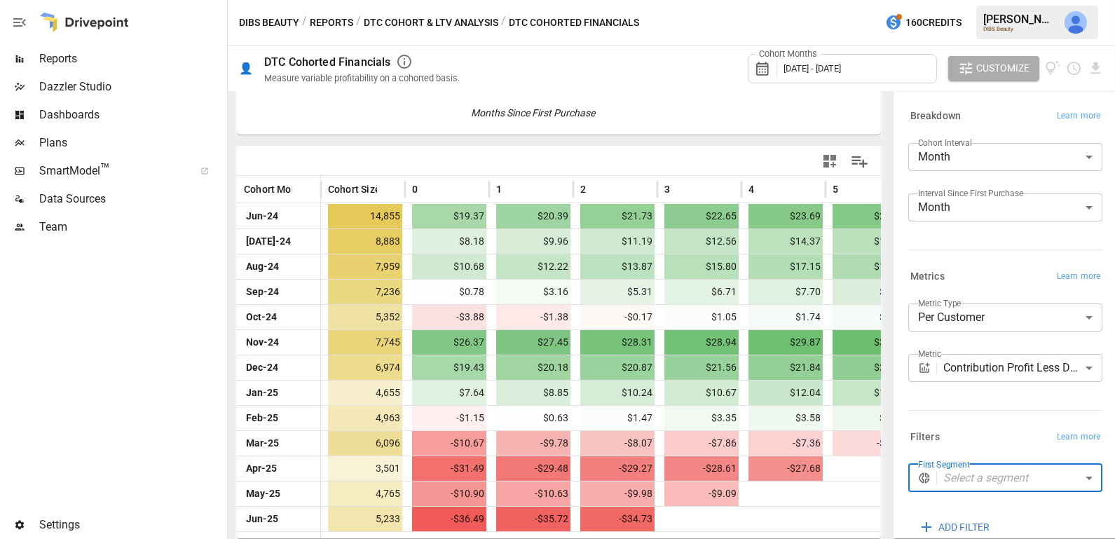
click at [1029, 0] on body "Reports Dazzler Studio Dashboards Plans SmartModel ™ Data Sources Team Settings…" at bounding box center [557, 0] width 1115 height 0
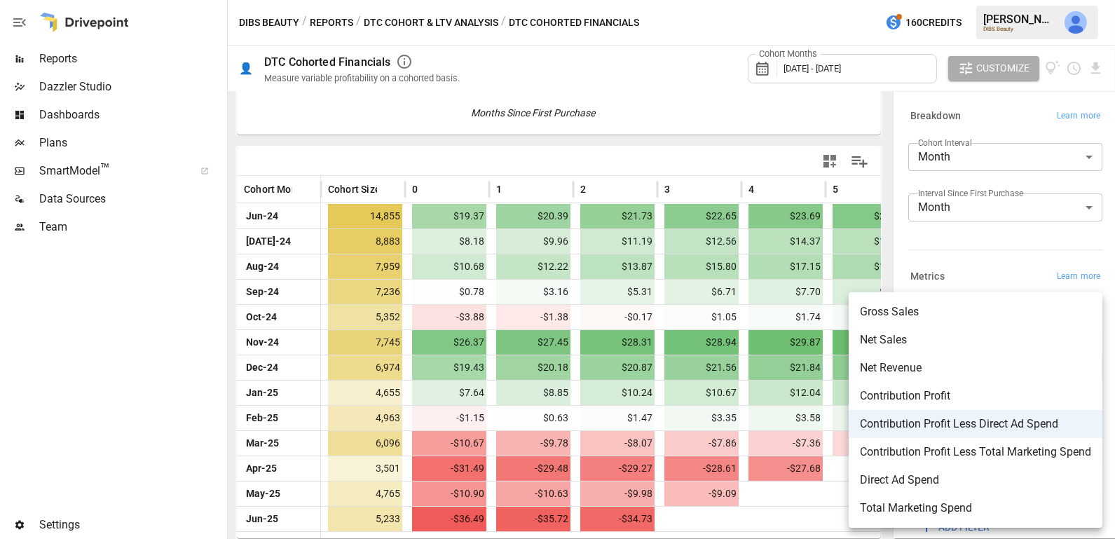
click at [958, 242] on div at bounding box center [557, 269] width 1115 height 539
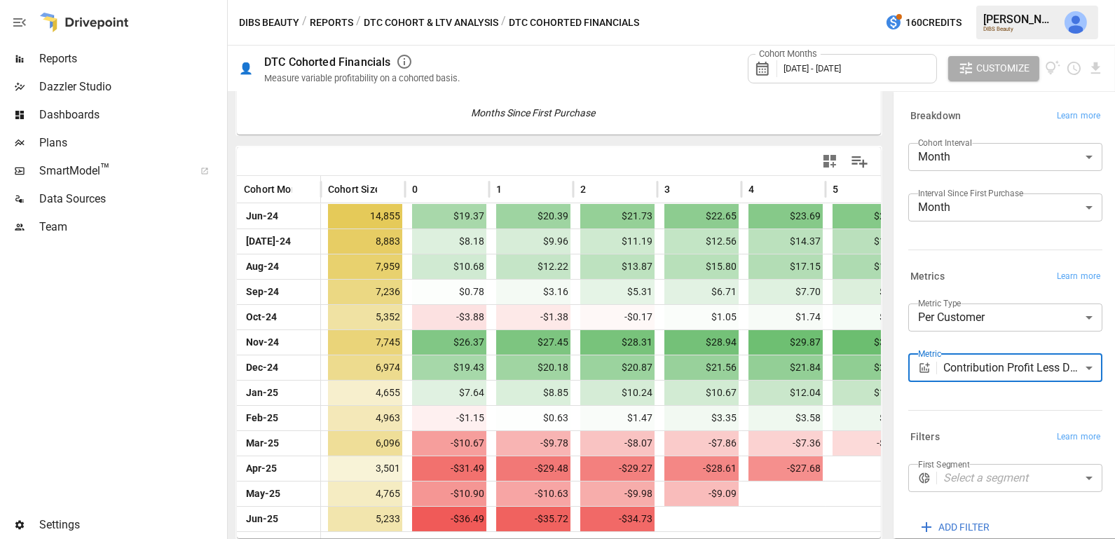
click at [1008, 0] on body "Reports Dazzler Studio Dashboards Plans SmartModel ™ Data Sources Team Settings…" at bounding box center [557, 0] width 1115 height 0
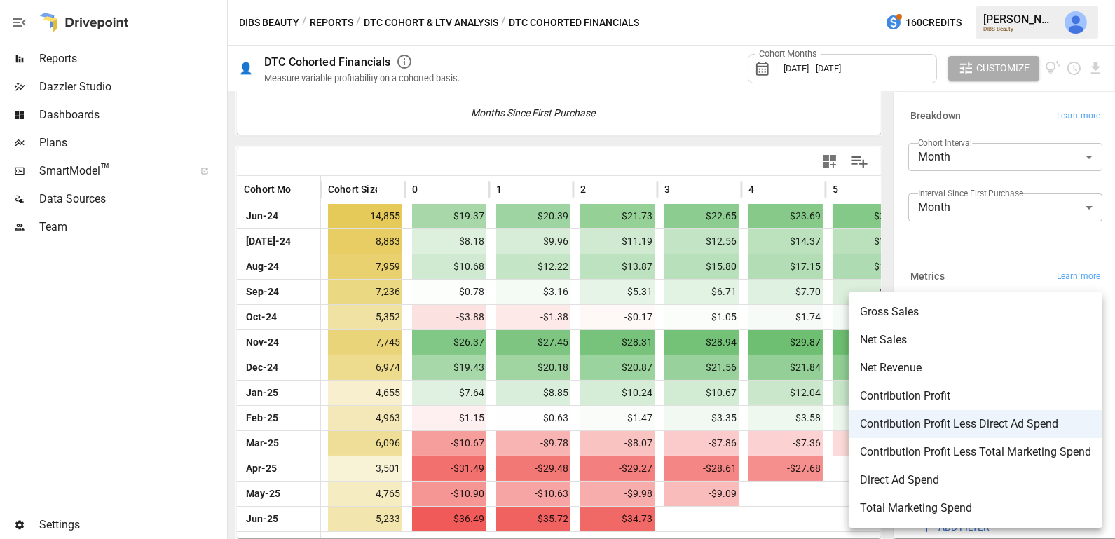
click at [1085, 487] on span "Direct Ad Spend" at bounding box center [975, 480] width 231 height 17
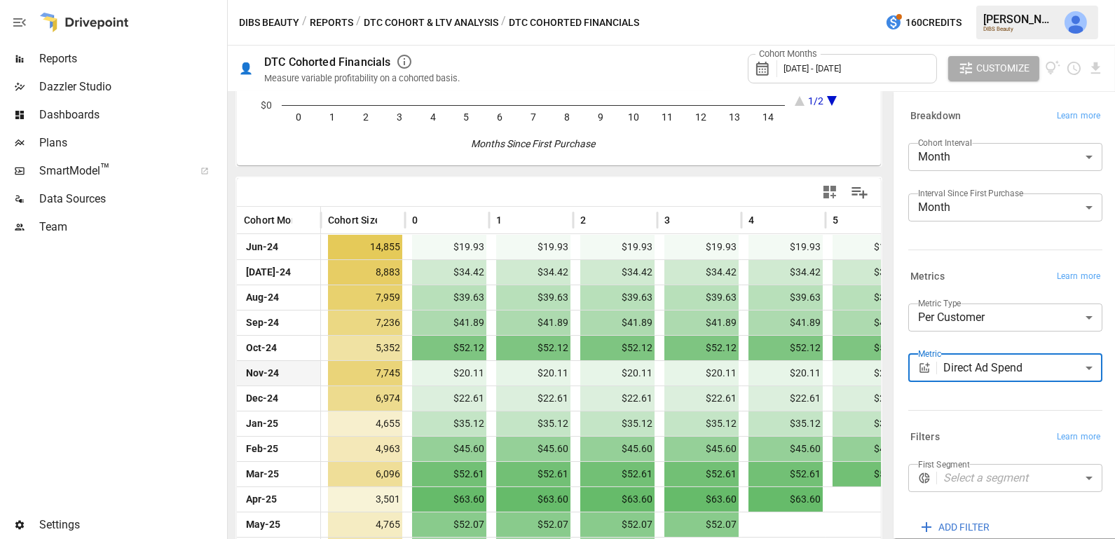
scroll to position [246, 0]
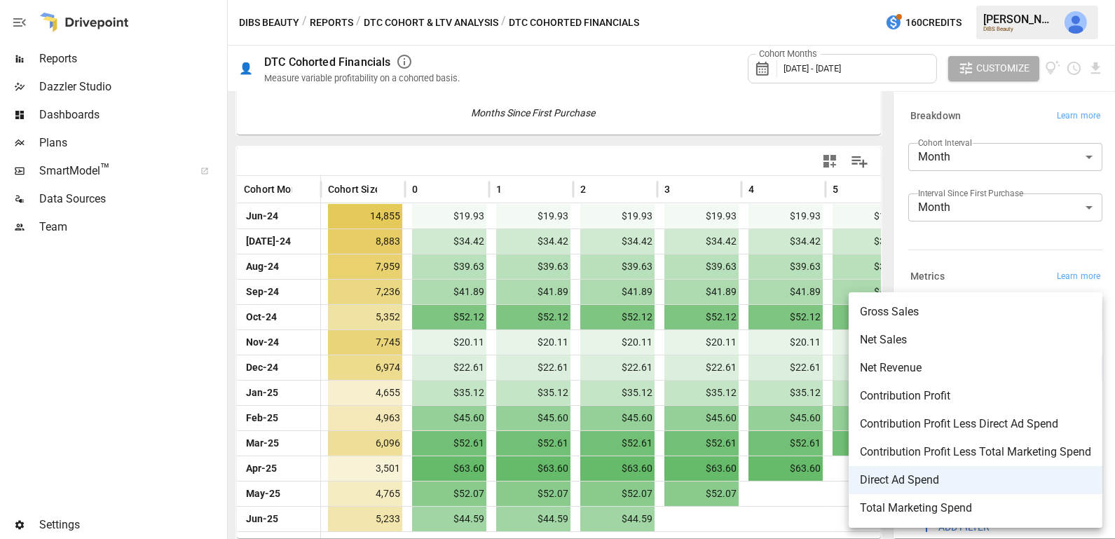
click at [950, 0] on body "Reports Dazzler Studio Dashboards Plans SmartModel ™ Data Sources Team Settings…" at bounding box center [557, 0] width 1115 height 0
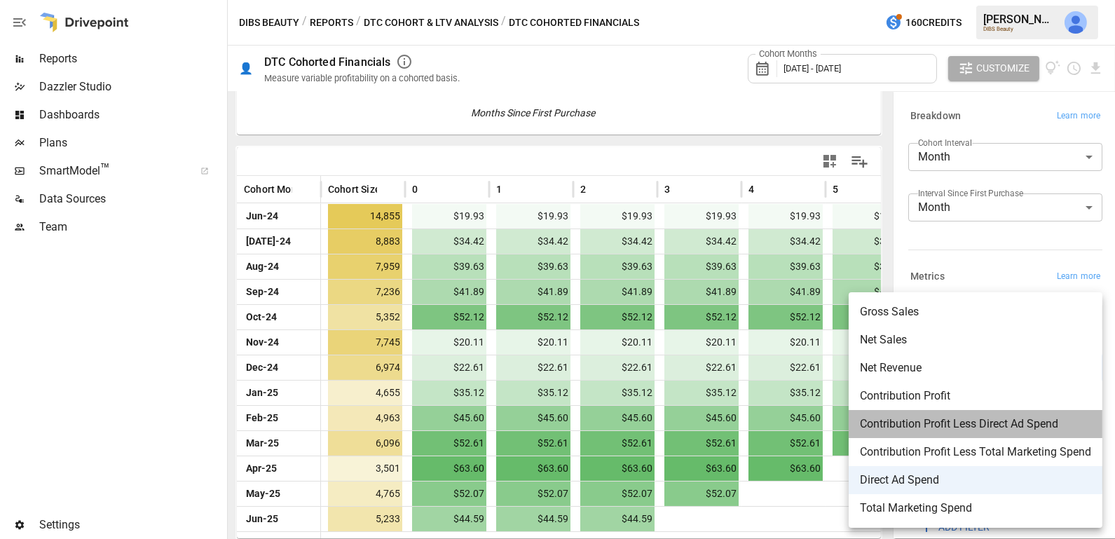
click at [964, 430] on span "Contribution Profit Less Direct Ad Spend" at bounding box center [975, 424] width 231 height 17
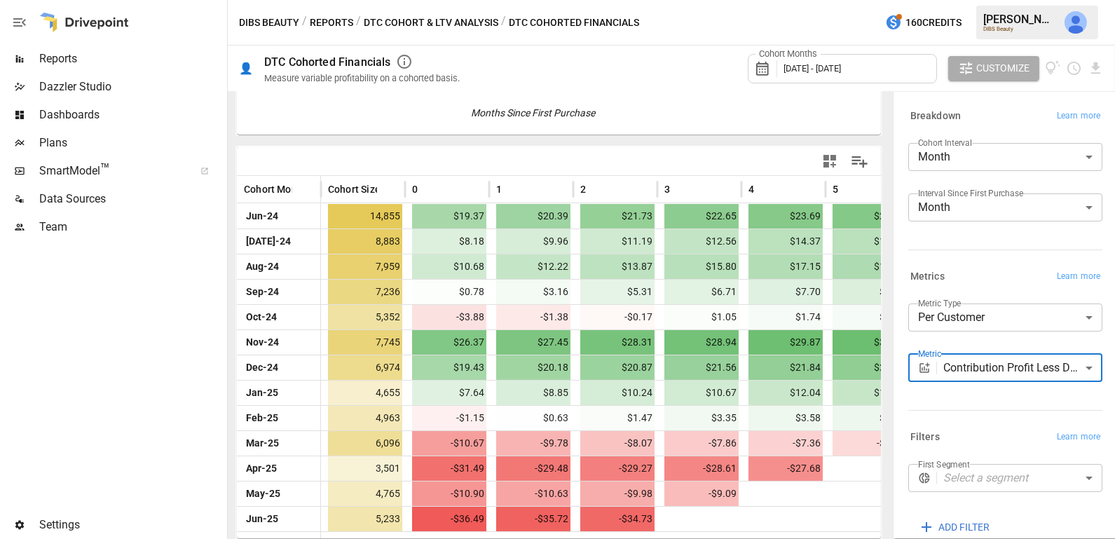
scroll to position [76, 0]
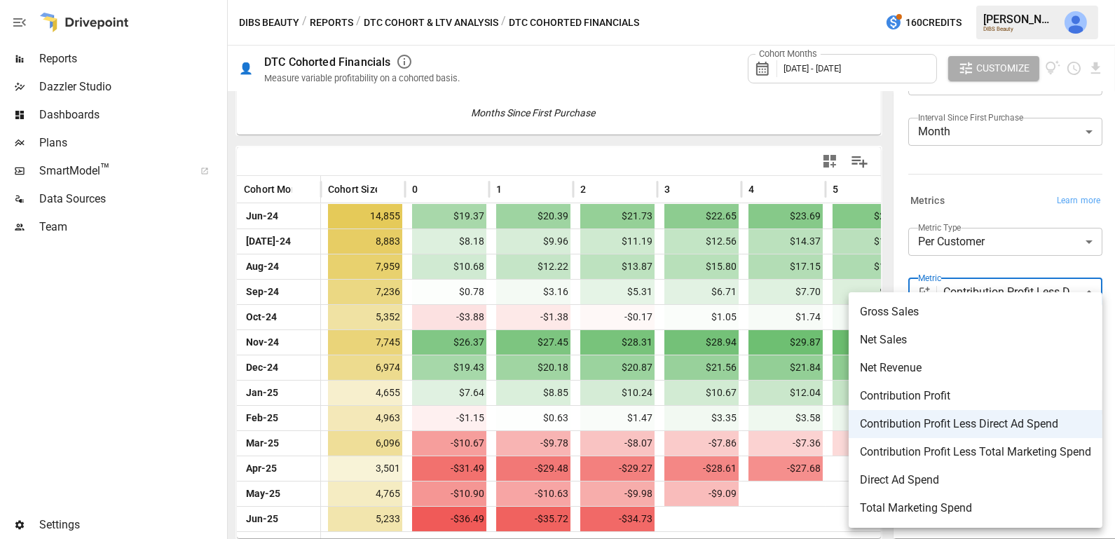
click at [989, 0] on body "Reports Dazzler Studio Dashboards Plans SmartModel ™ Data Sources Team Settings…" at bounding box center [557, 0] width 1115 height 0
click at [955, 310] on span "Gross Sales" at bounding box center [975, 311] width 231 height 17
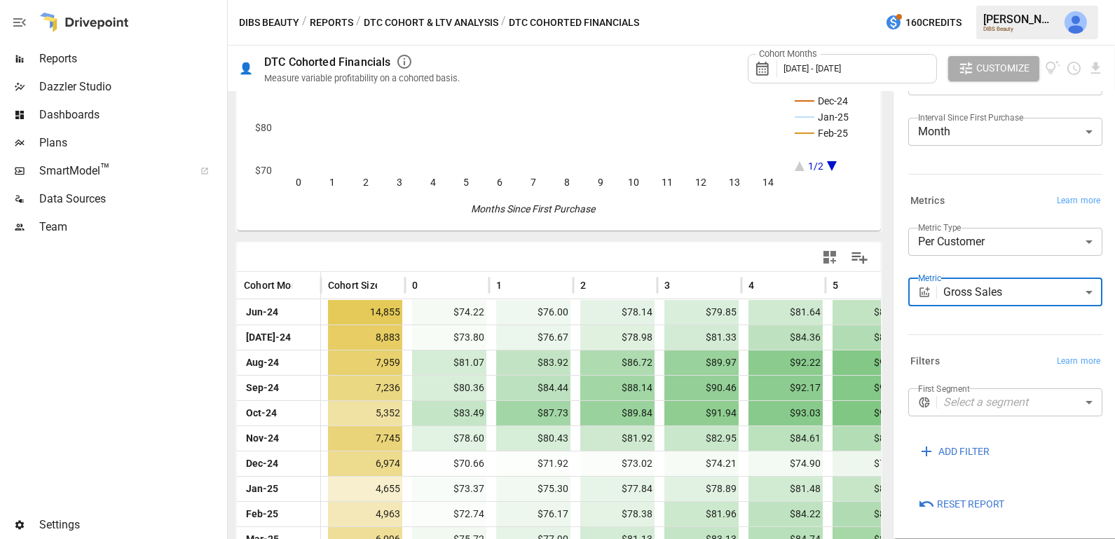
scroll to position [246, 0]
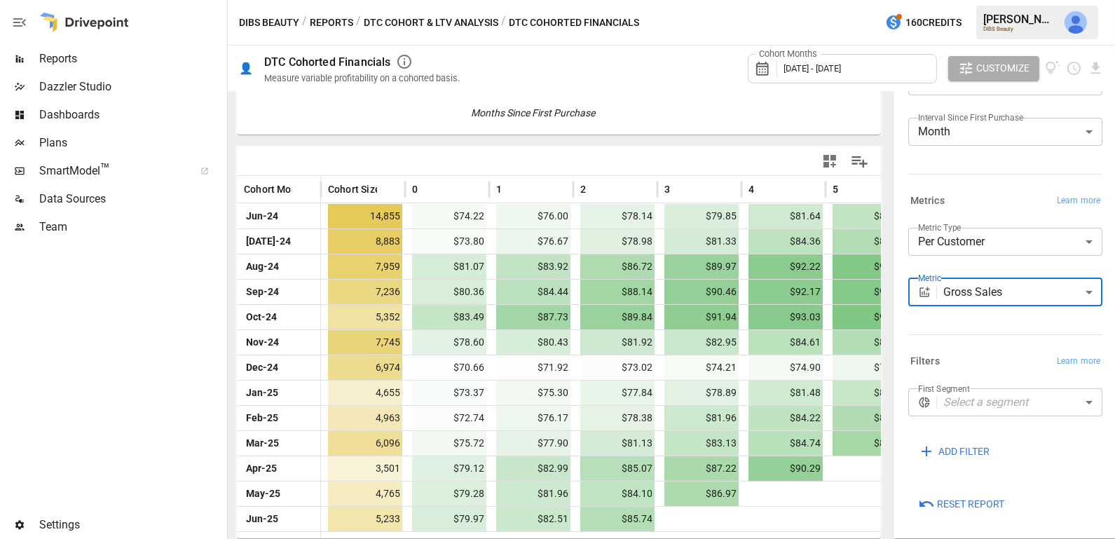
click at [1021, 0] on body "Reports Dazzler Studio Dashboards Plans SmartModel ™ Data Sources Team Settings…" at bounding box center [557, 0] width 1115 height 0
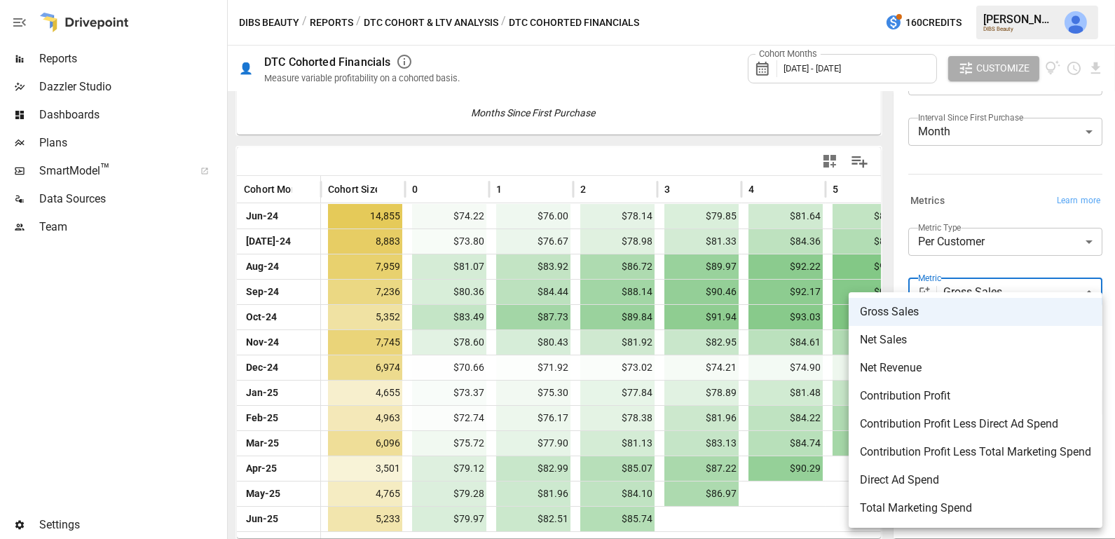
click at [966, 337] on span "Net Sales" at bounding box center [975, 339] width 231 height 17
type input "*********"
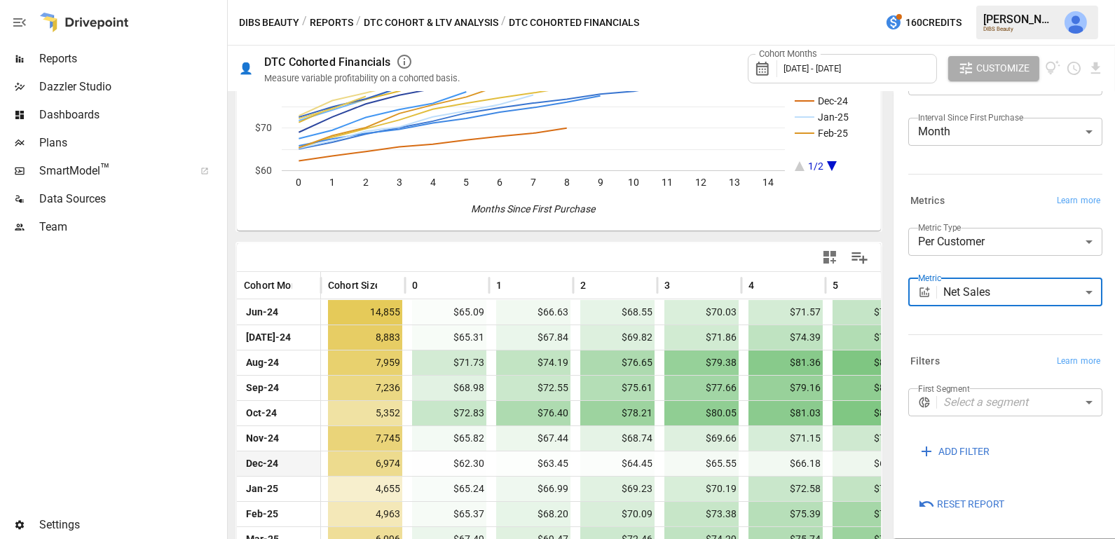
scroll to position [246, 0]
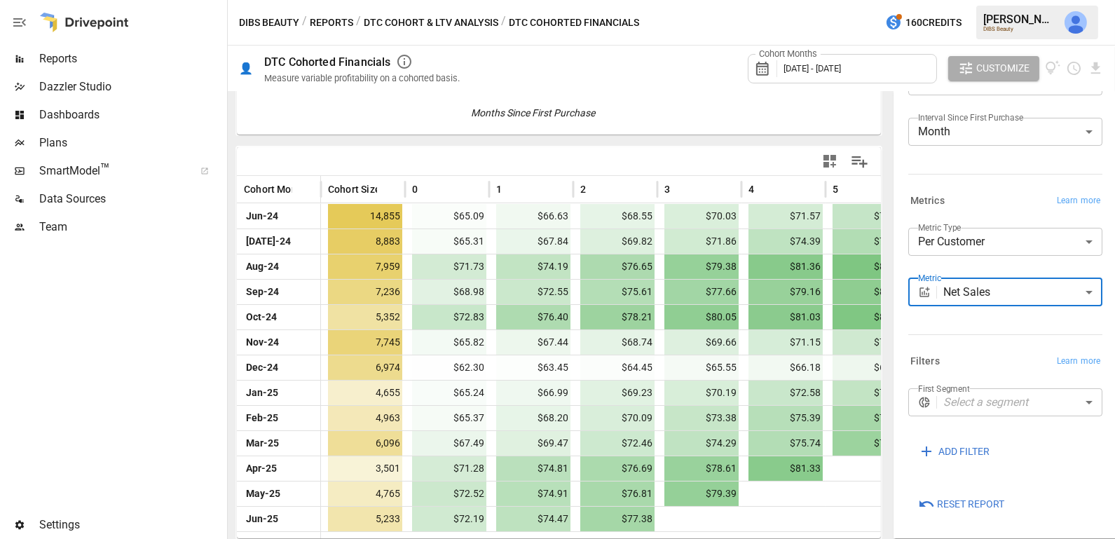
click at [1042, 69] on div "Customize" at bounding box center [1004, 68] width 113 height 25
click at [1048, 68] on icon "View documentation" at bounding box center [1053, 68] width 16 height 16
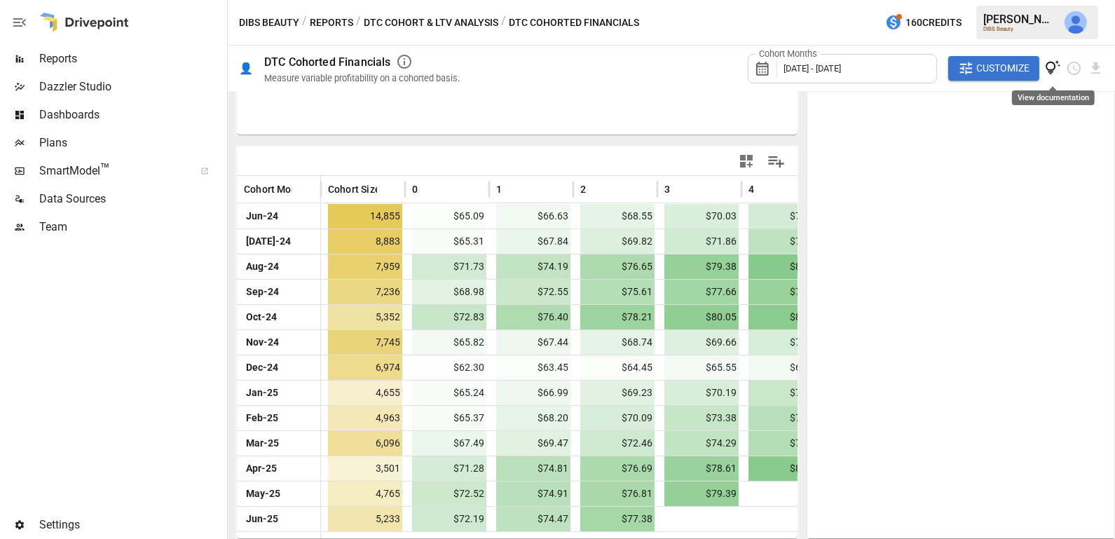
scroll to position [88, 0]
click at [1021, 72] on span "Customize" at bounding box center [1002, 69] width 53 height 18
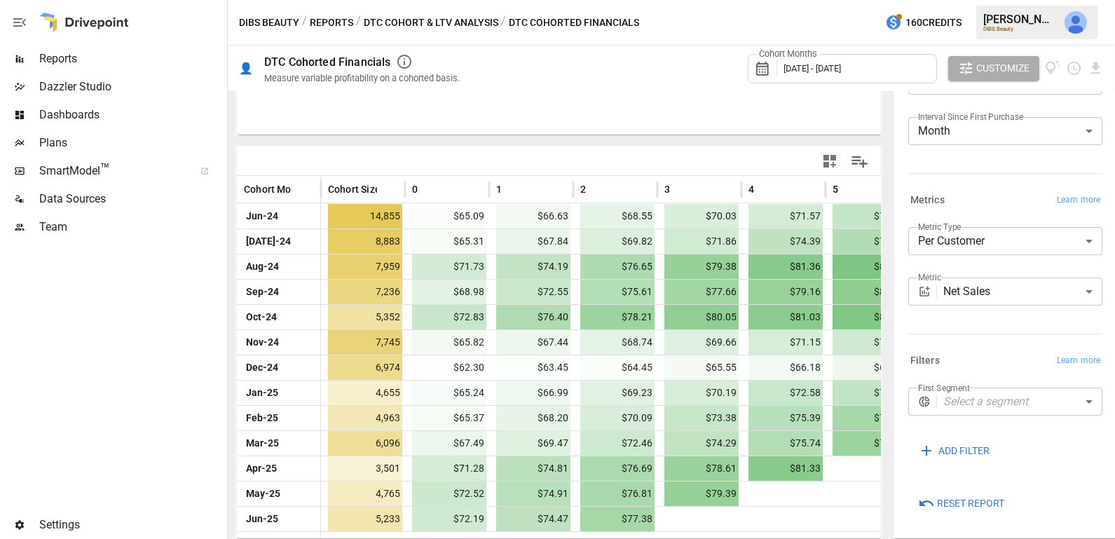
scroll to position [76, 0]
click at [975, 0] on body "Reports Dazzler Studio Dashboards Plans SmartModel ™ Data Sources Team Settings…" at bounding box center [557, 0] width 1115 height 0
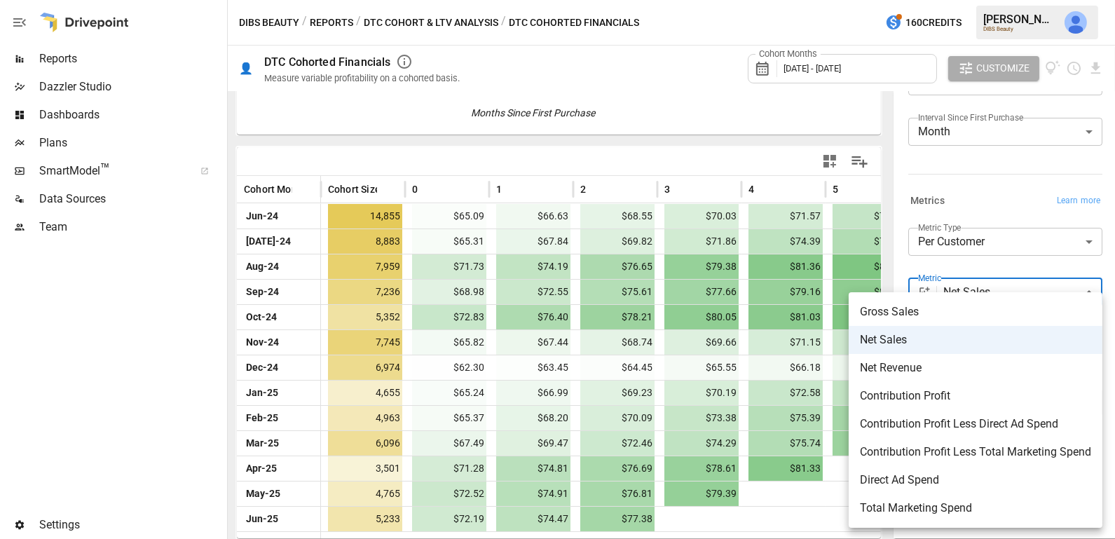
click at [931, 162] on div at bounding box center [557, 269] width 1115 height 539
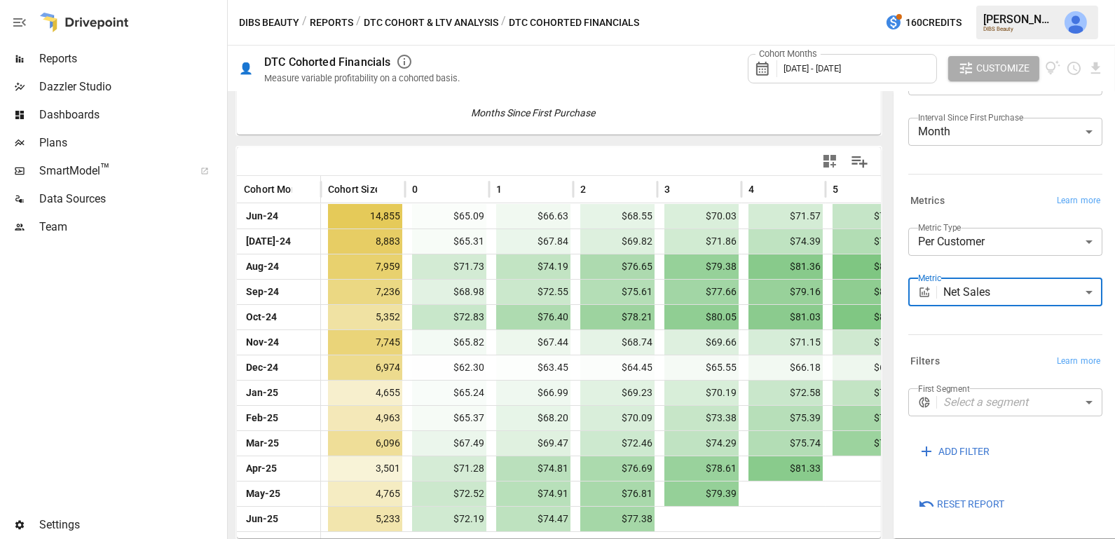
click at [420, 15] on button "DTC Cohort & LTV Analysis" at bounding box center [431, 23] width 135 height 18
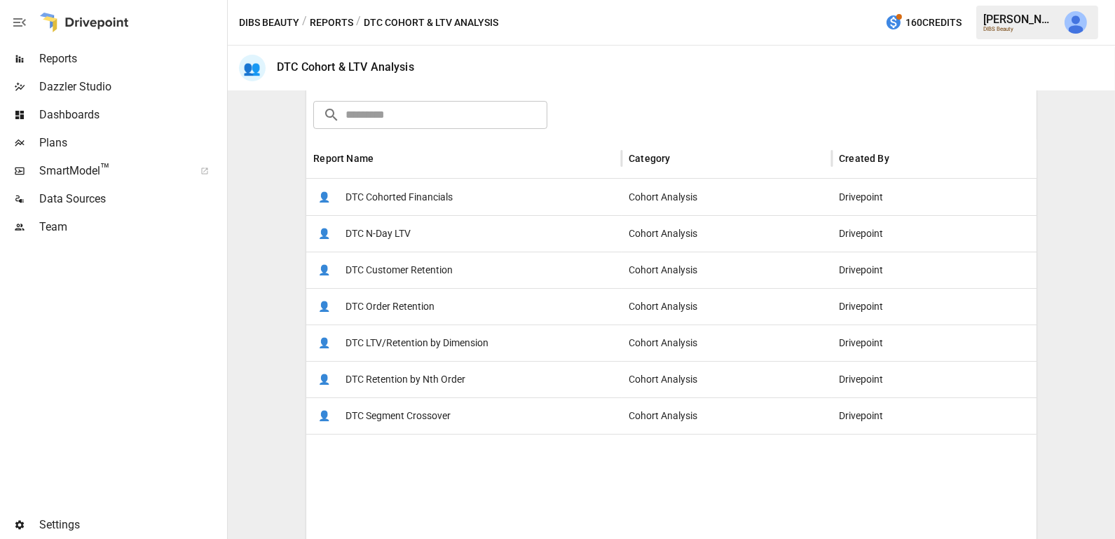
scroll to position [214, 0]
click at [388, 420] on span "DTC Segment Crossover" at bounding box center [397, 417] width 105 height 36
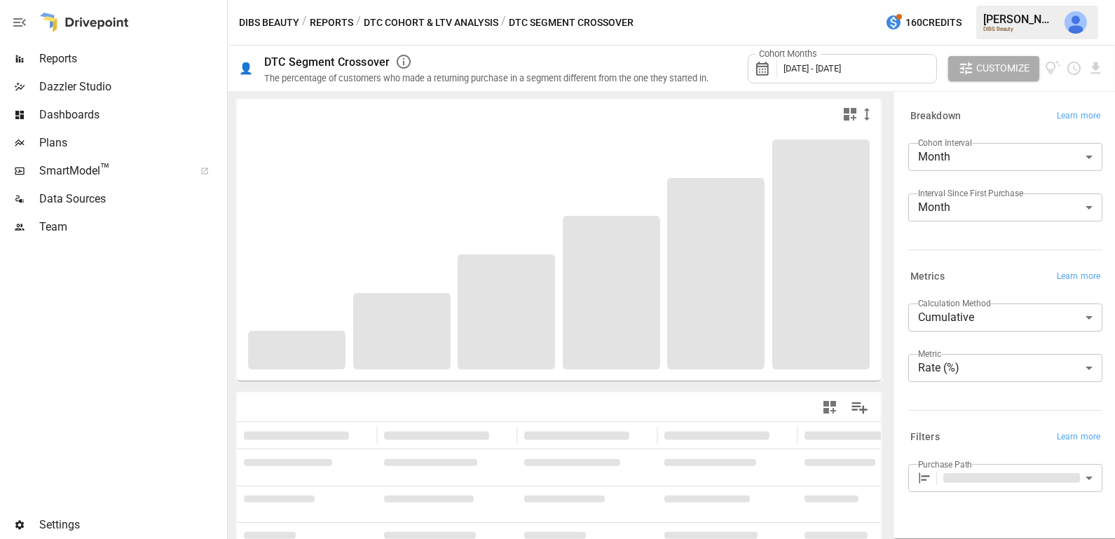
type input "**********"
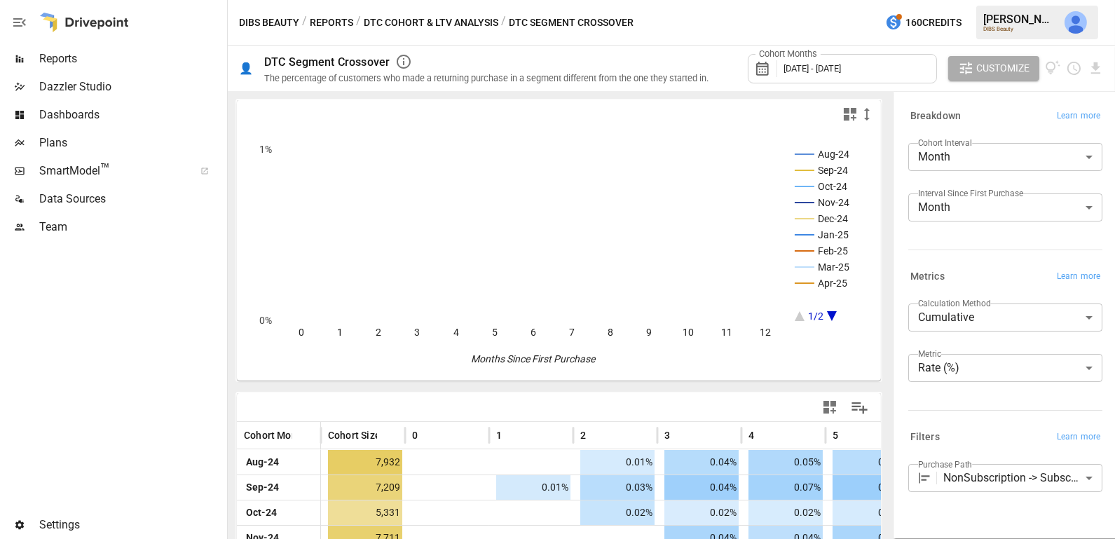
scroll to position [48, 0]
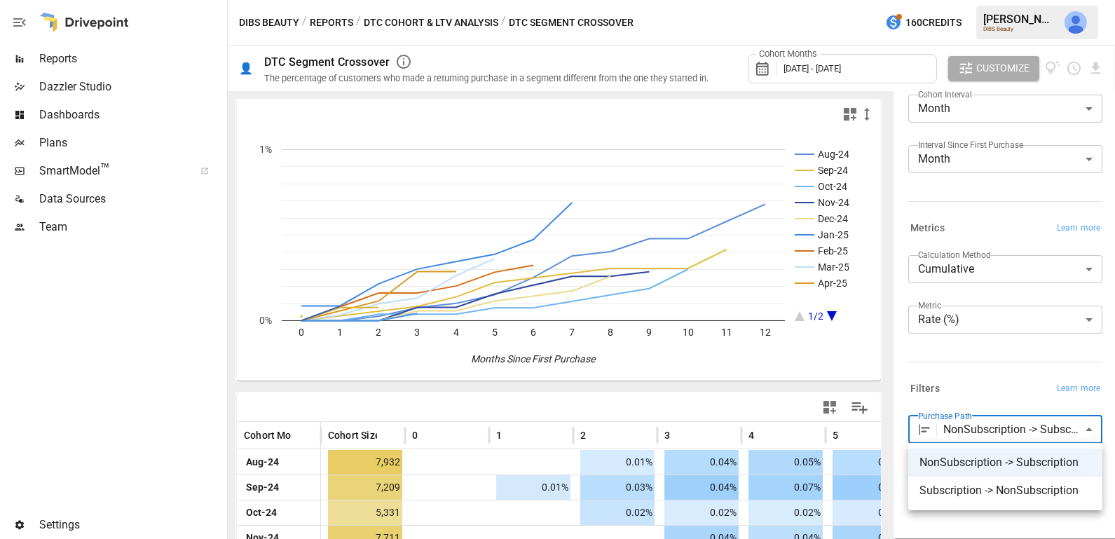
click at [992, 0] on body "Reports Dazzler Studio Dashboards Plans SmartModel ™ Data Sources Team Settings…" at bounding box center [557, 0] width 1115 height 0
click at [964, 348] on div at bounding box center [557, 269] width 1115 height 539
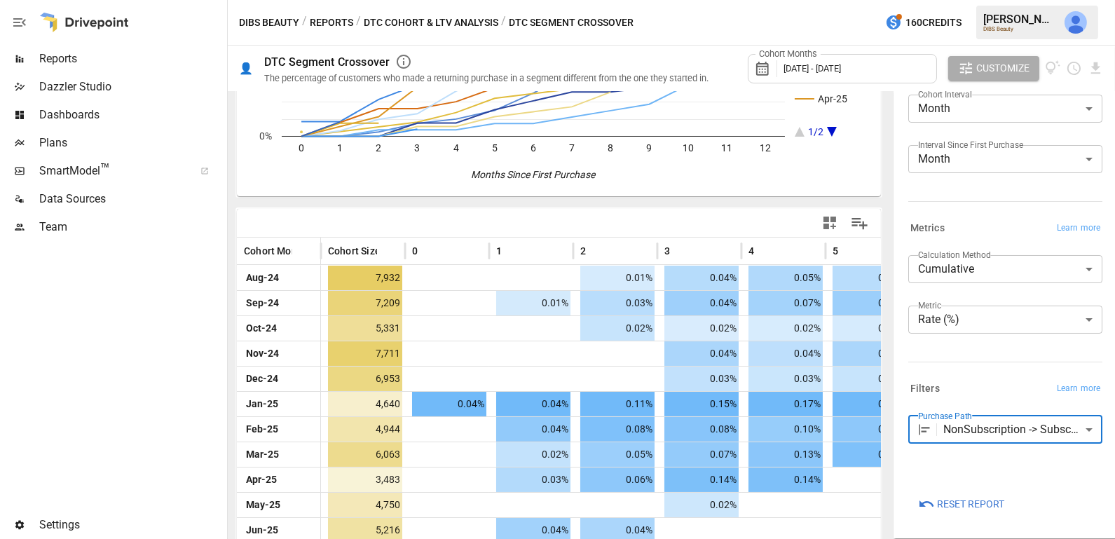
scroll to position [246, 0]
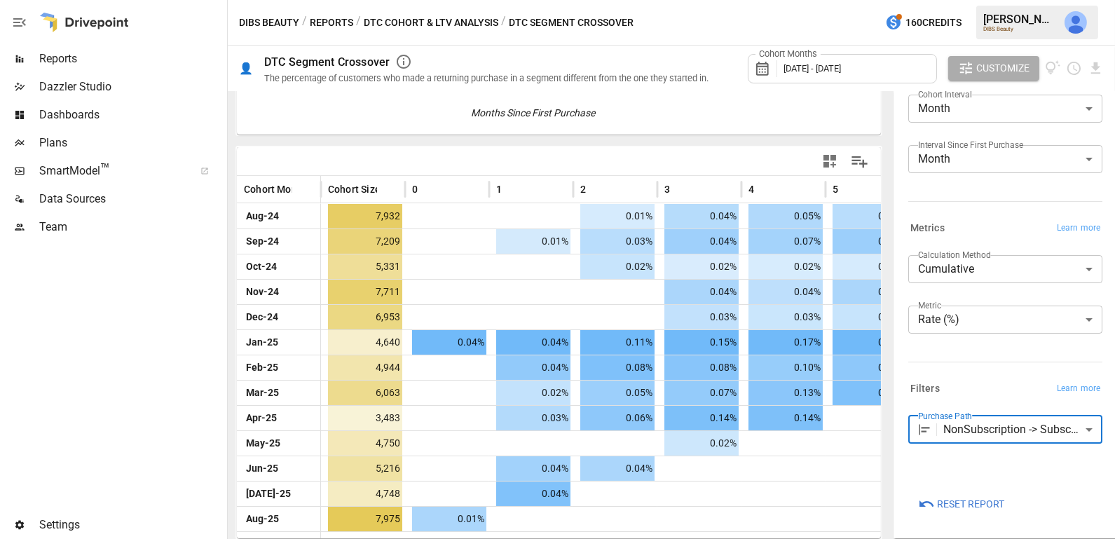
click at [434, 27] on button "DTC Cohort & LTV Analysis" at bounding box center [431, 23] width 135 height 18
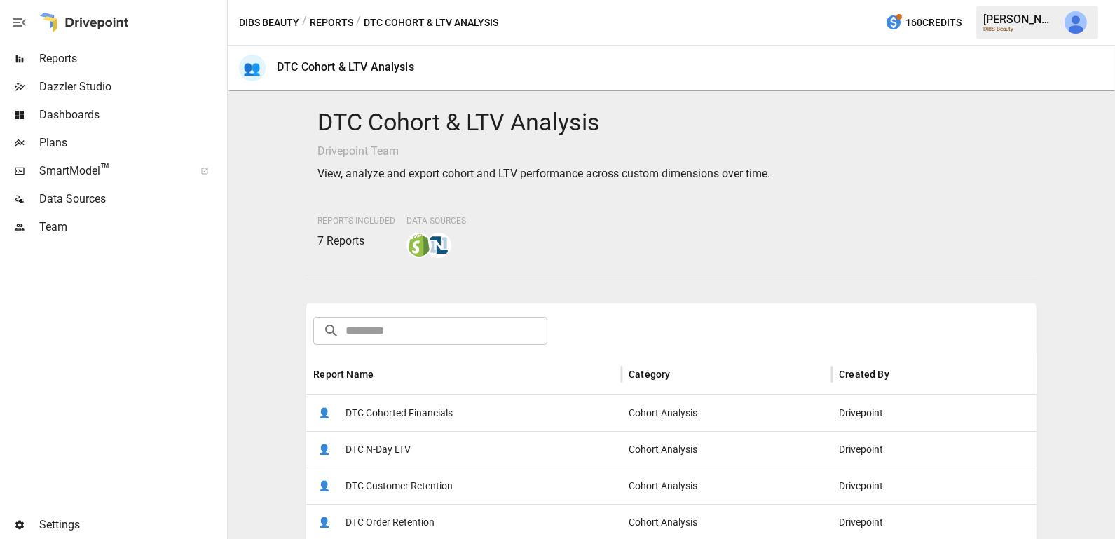
click at [342, 23] on button "Reports" at bounding box center [331, 23] width 43 height 18
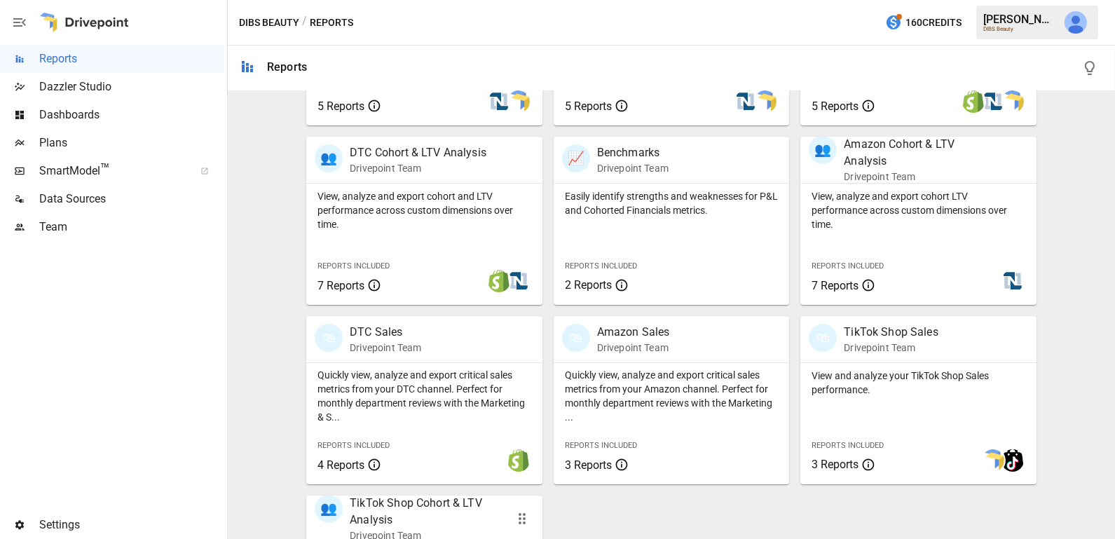
scroll to position [415, 0]
click at [414, 418] on p "Quickly view, analyze and export critical sales metrics from your DTC channel. …" at bounding box center [424, 398] width 214 height 56
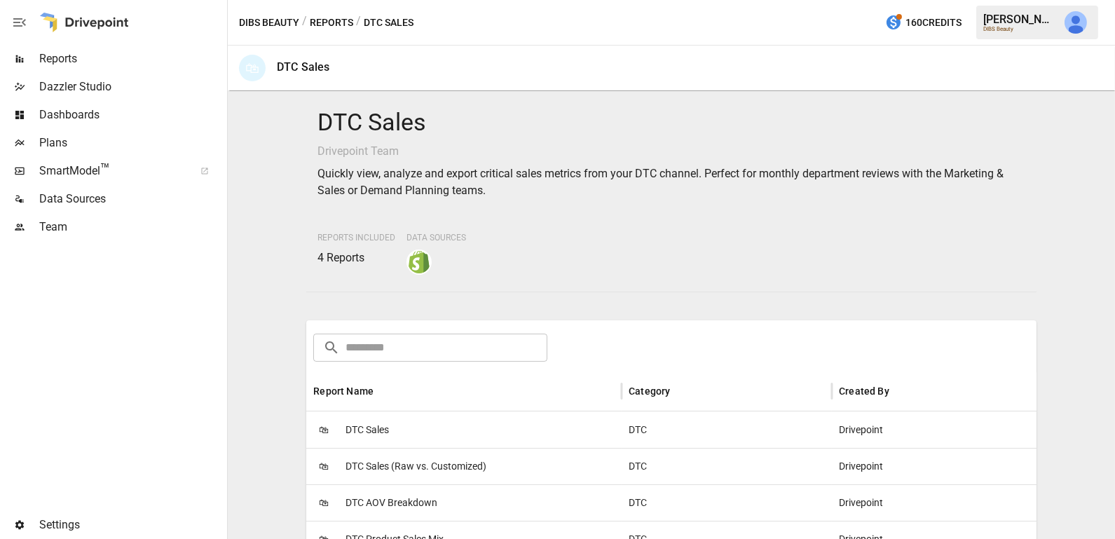
click at [414, 418] on div "🛍 DTC Sales" at bounding box center [463, 429] width 315 height 36
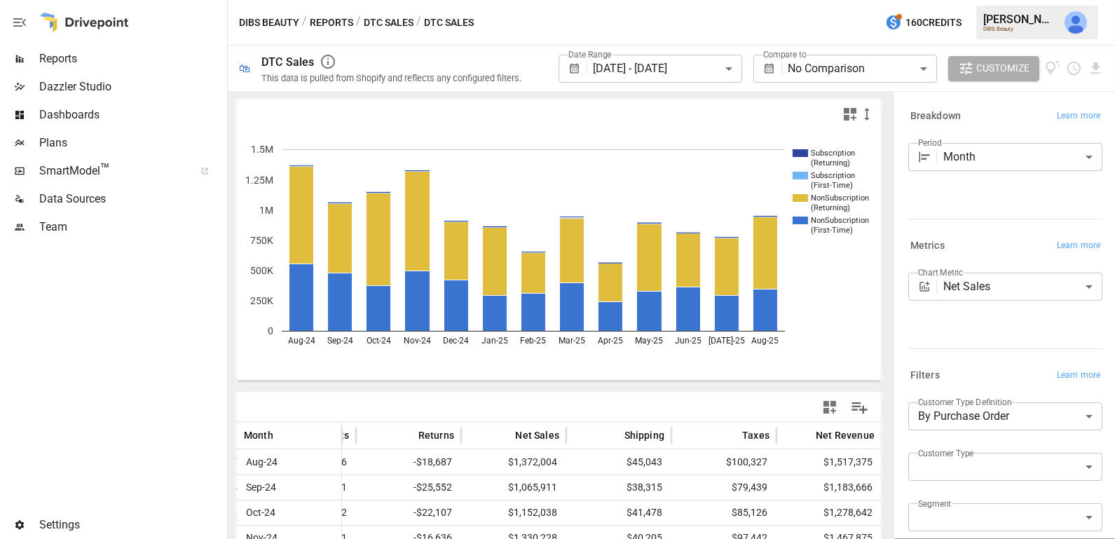
click at [381, 19] on button "DTC Sales" at bounding box center [389, 23] width 50 height 18
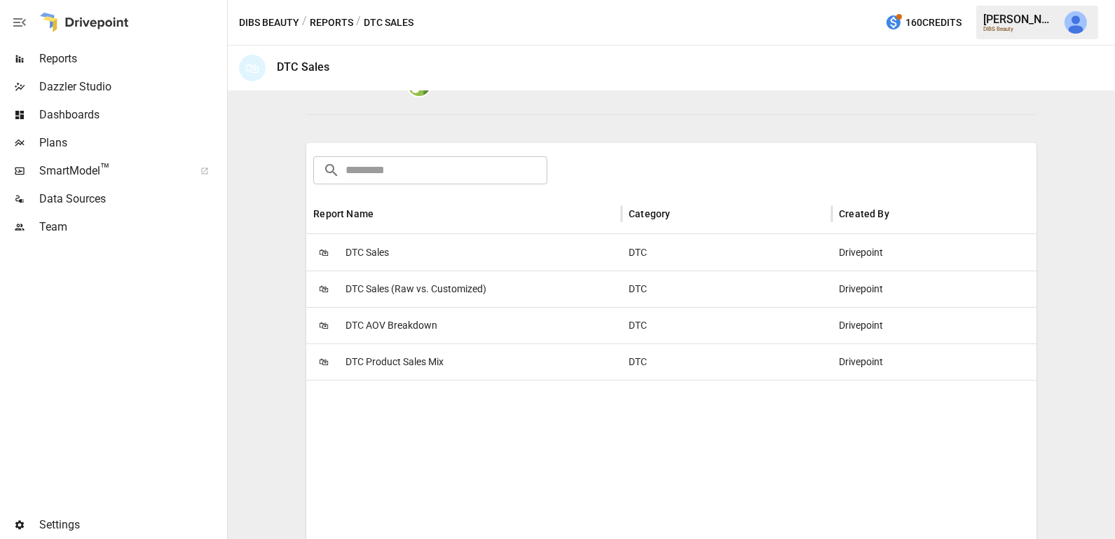
scroll to position [186, 0]
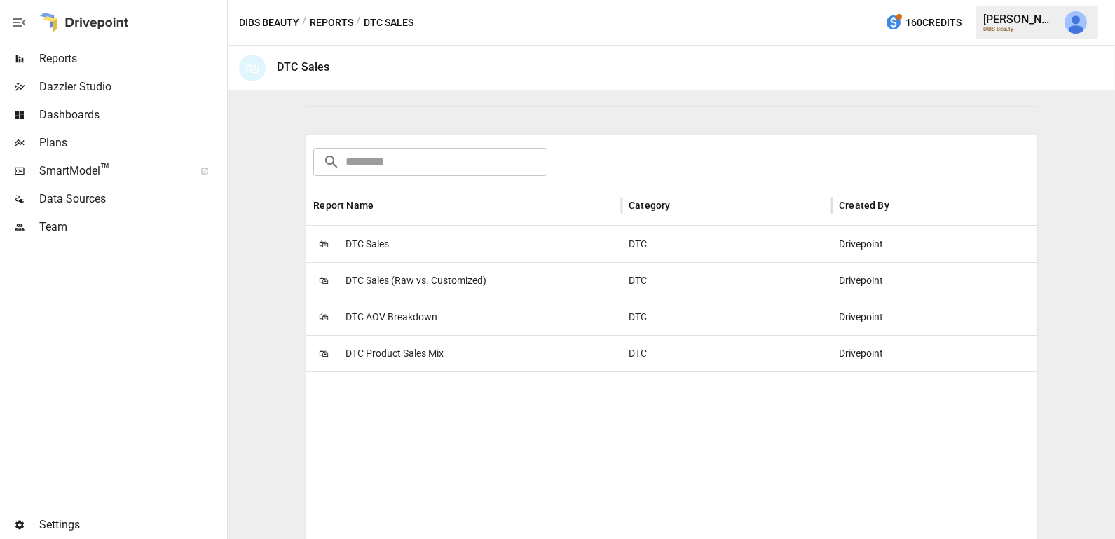
click at [338, 26] on button "Reports" at bounding box center [331, 23] width 43 height 18
